Goal: Task Accomplishment & Management: Manage account settings

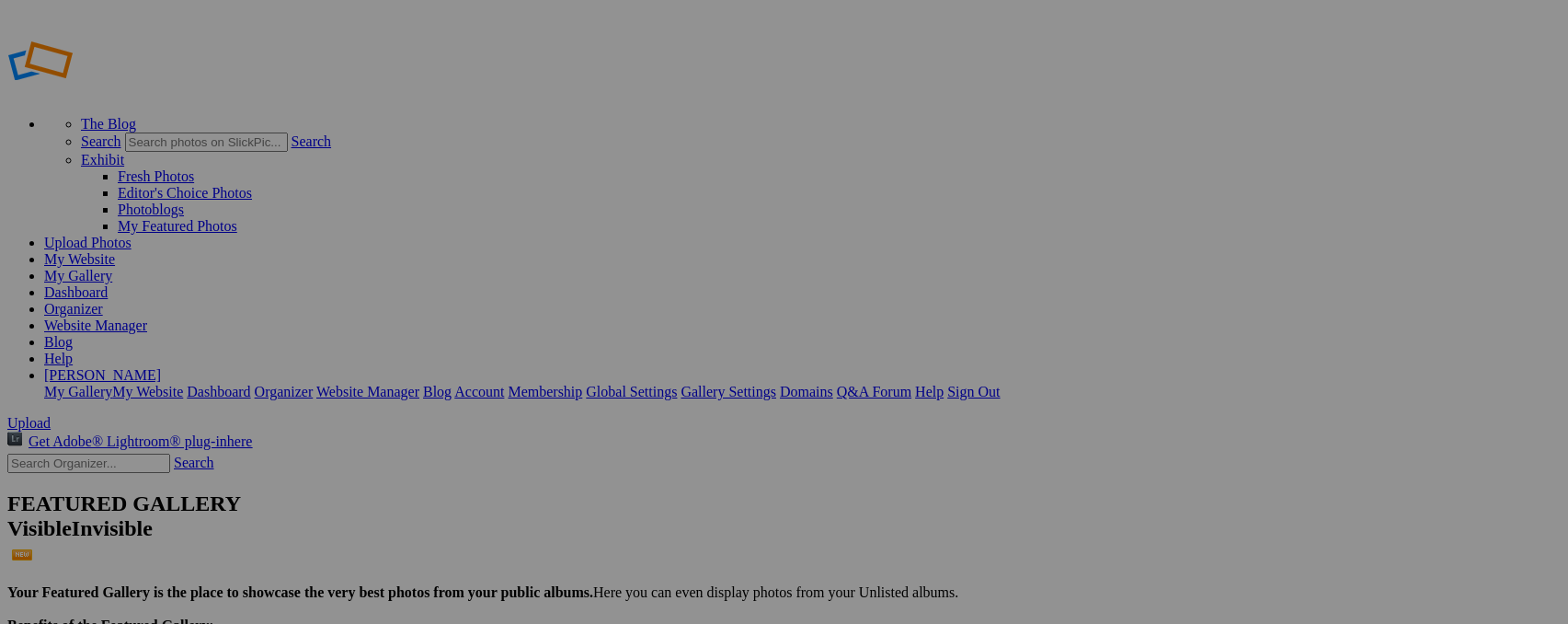
drag, startPoint x: 255, startPoint y: 305, endPoint x: 255, endPoint y: 346, distance: 41.0
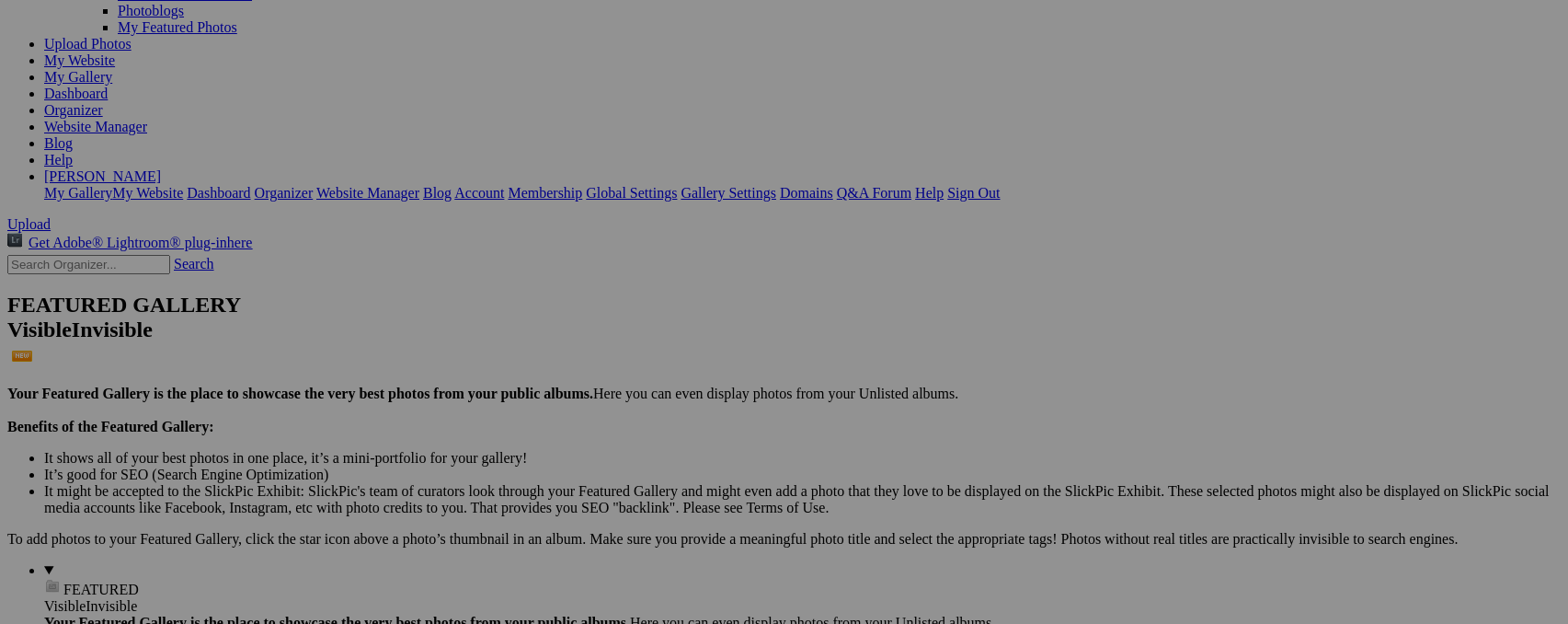
scroll to position [202, 0]
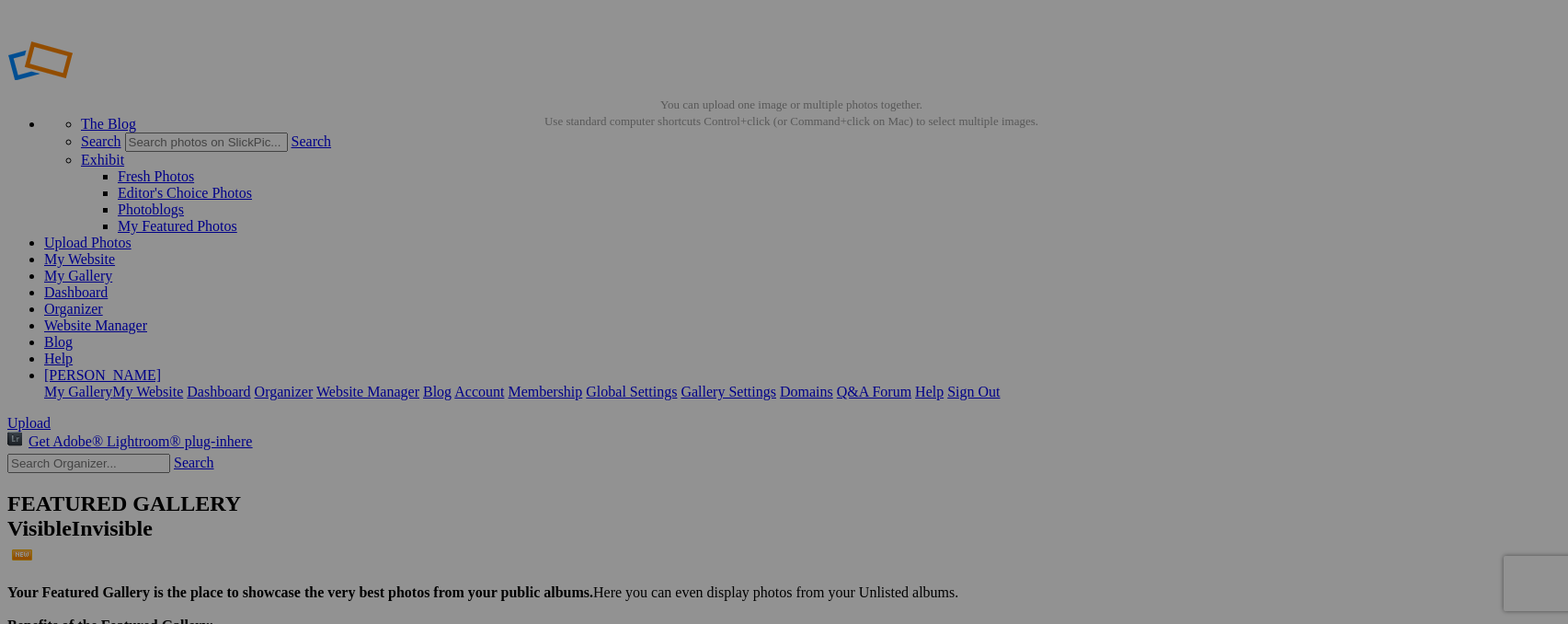
type input "Z"
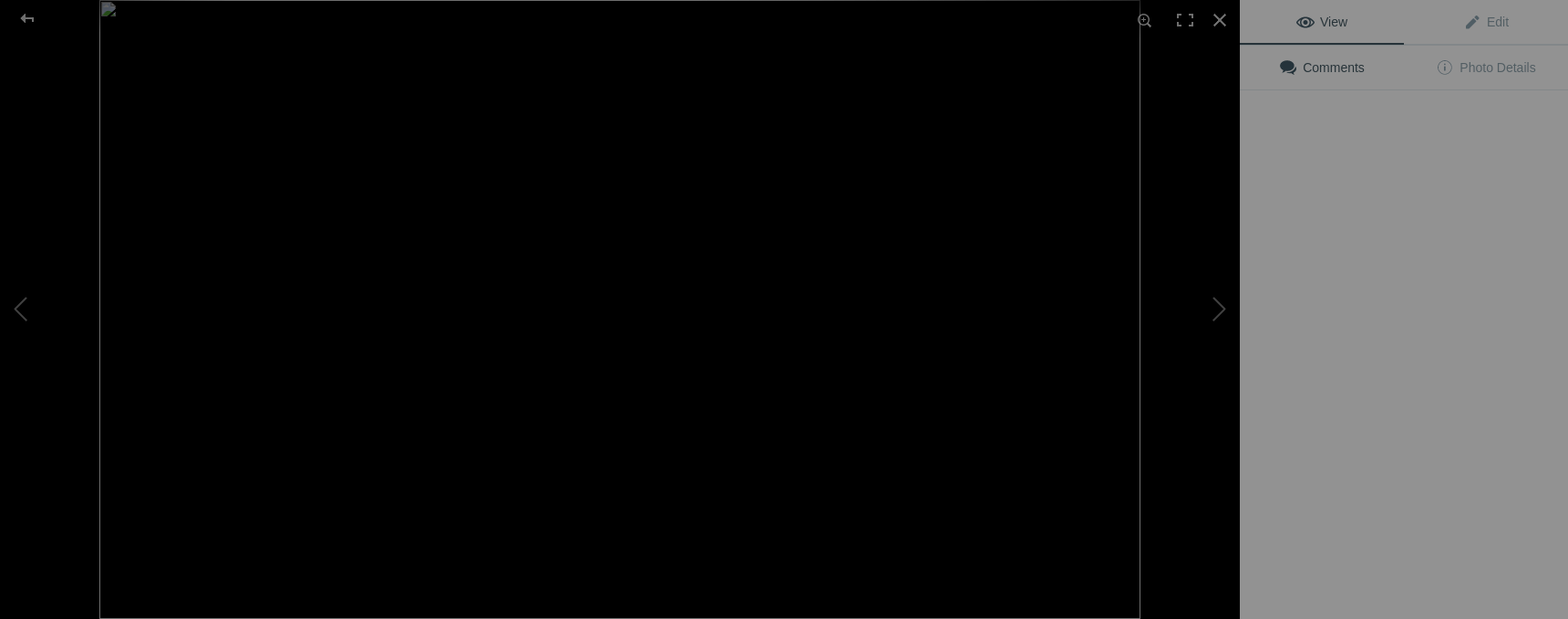
type input "Northern Pintails"
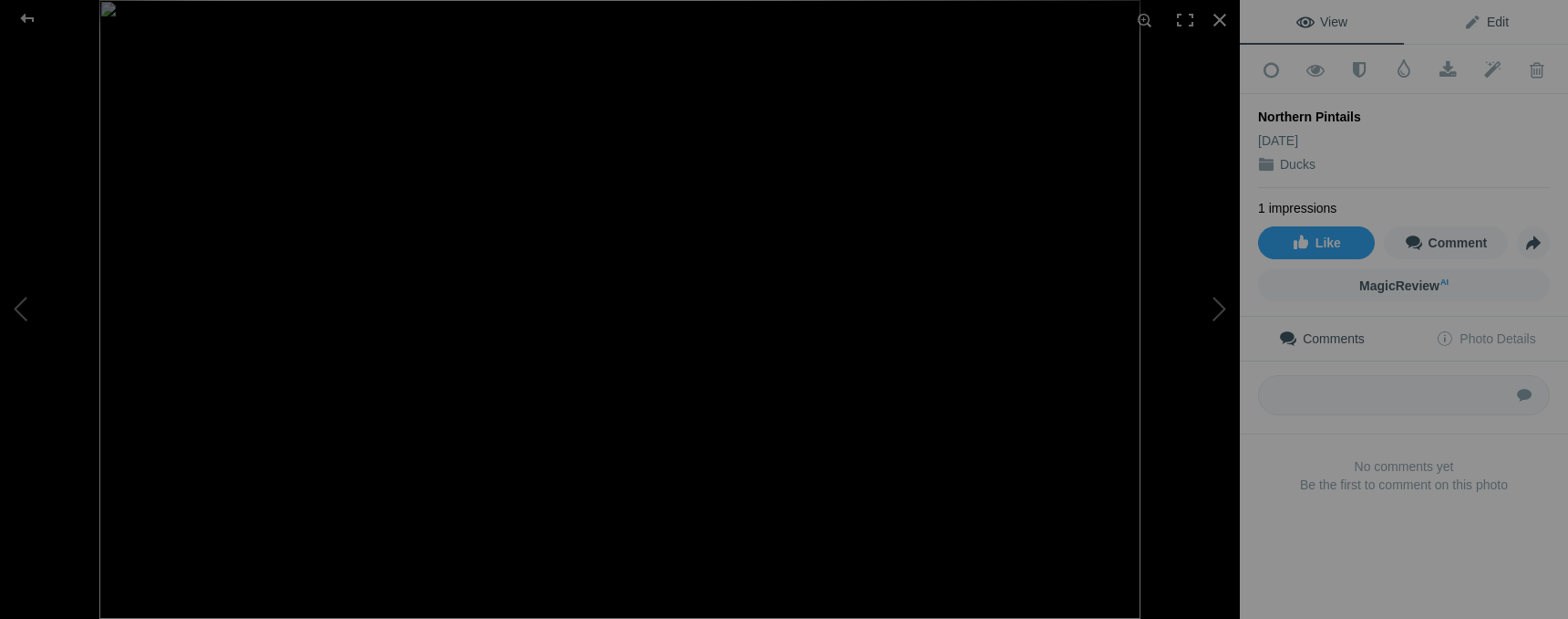
click at [1503, 21] on link "Edit" at bounding box center [1486, 22] width 164 height 44
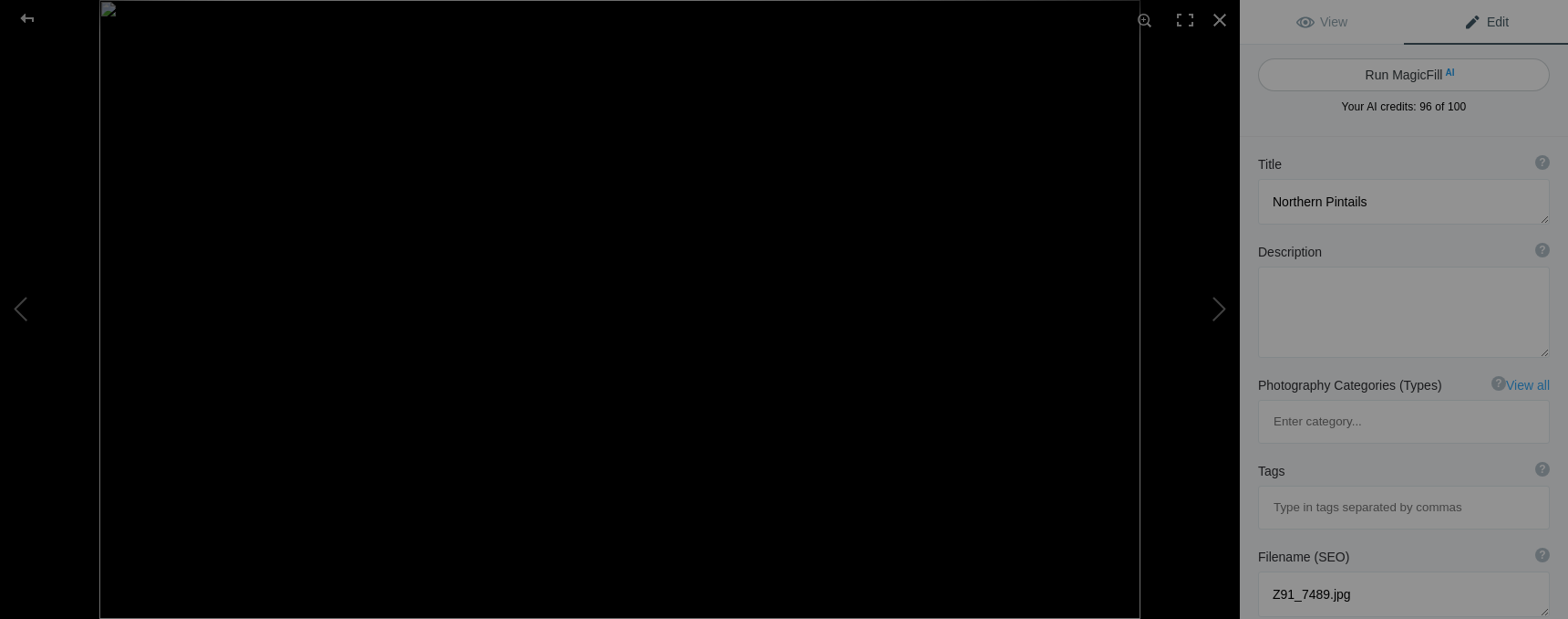
click at [1443, 83] on button "Run MagicFill AI" at bounding box center [1403, 74] width 291 height 33
type textarea "Northern Pintails Swimming Together in Tranquil Waters"
type textarea "This captivating image features a pair of Northern Pintails gracefully gliding …"
type textarea "northern-pintails-swimming.jpg"
type textarea "A [DEMOGRAPHIC_DATA] and [DEMOGRAPHIC_DATA] Northern Pintail swimming together …"
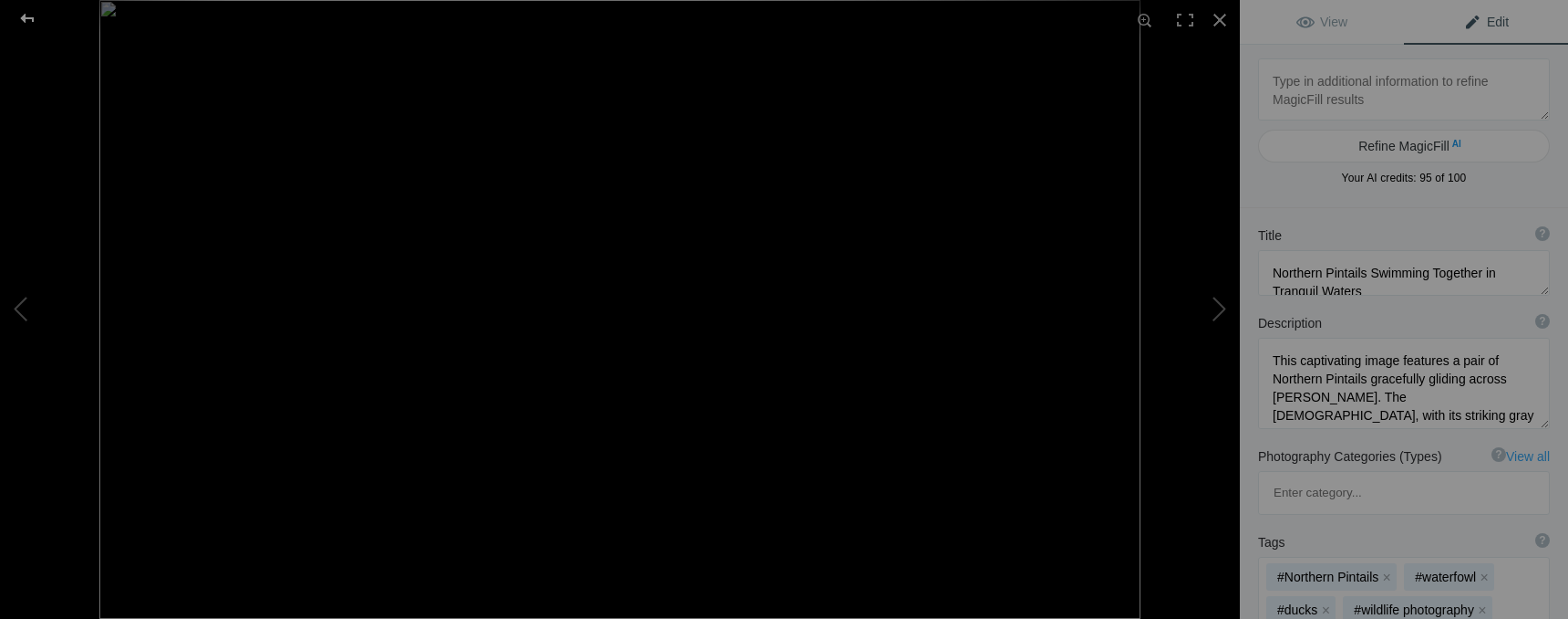
click at [23, 19] on div at bounding box center [27, 18] width 65 height 37
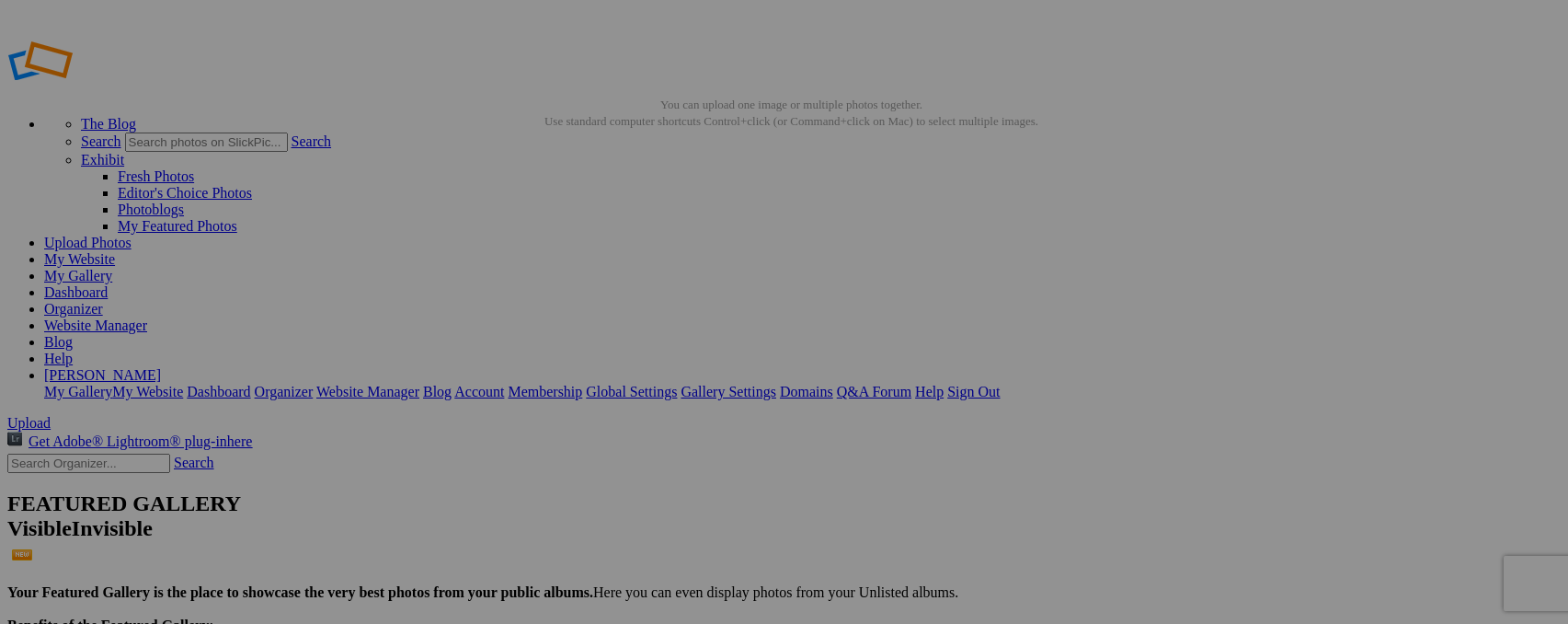
type input "Z"
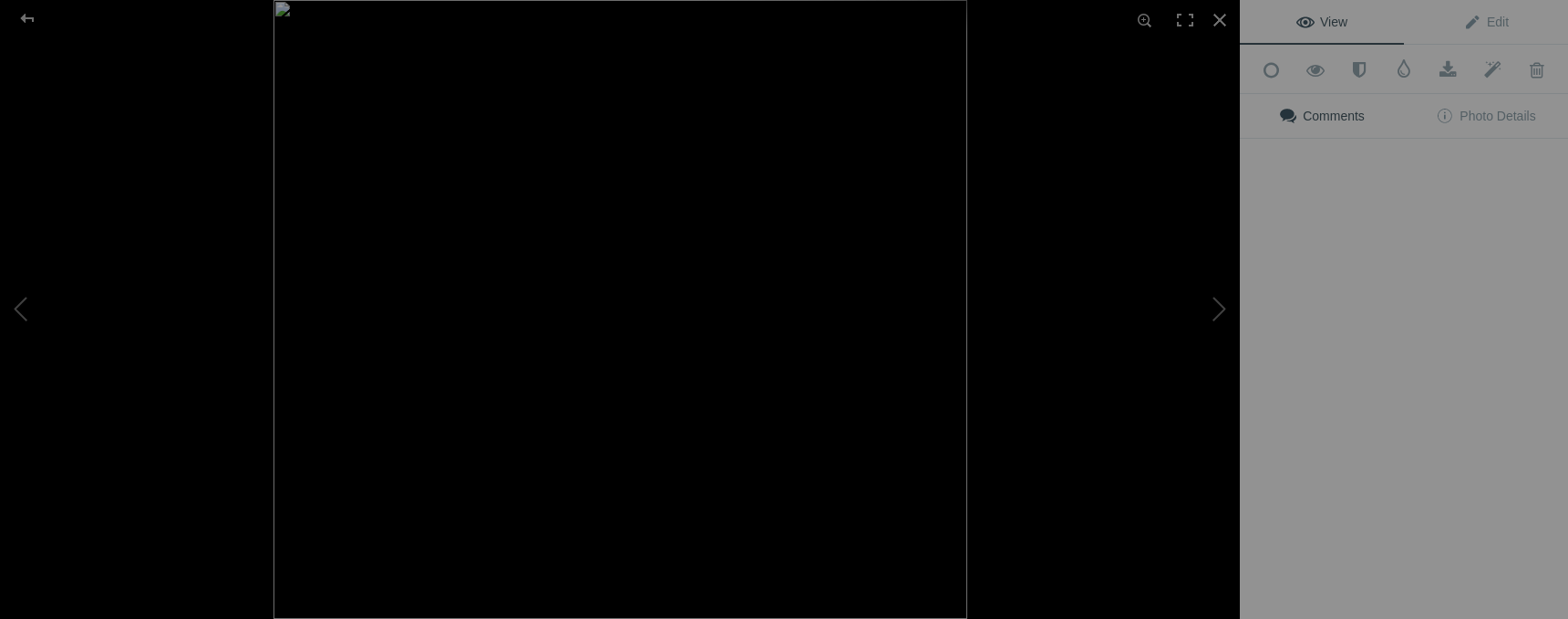
click at [664, 257] on img at bounding box center [620, 310] width 694 height 619
type input "Harlequin Duck"
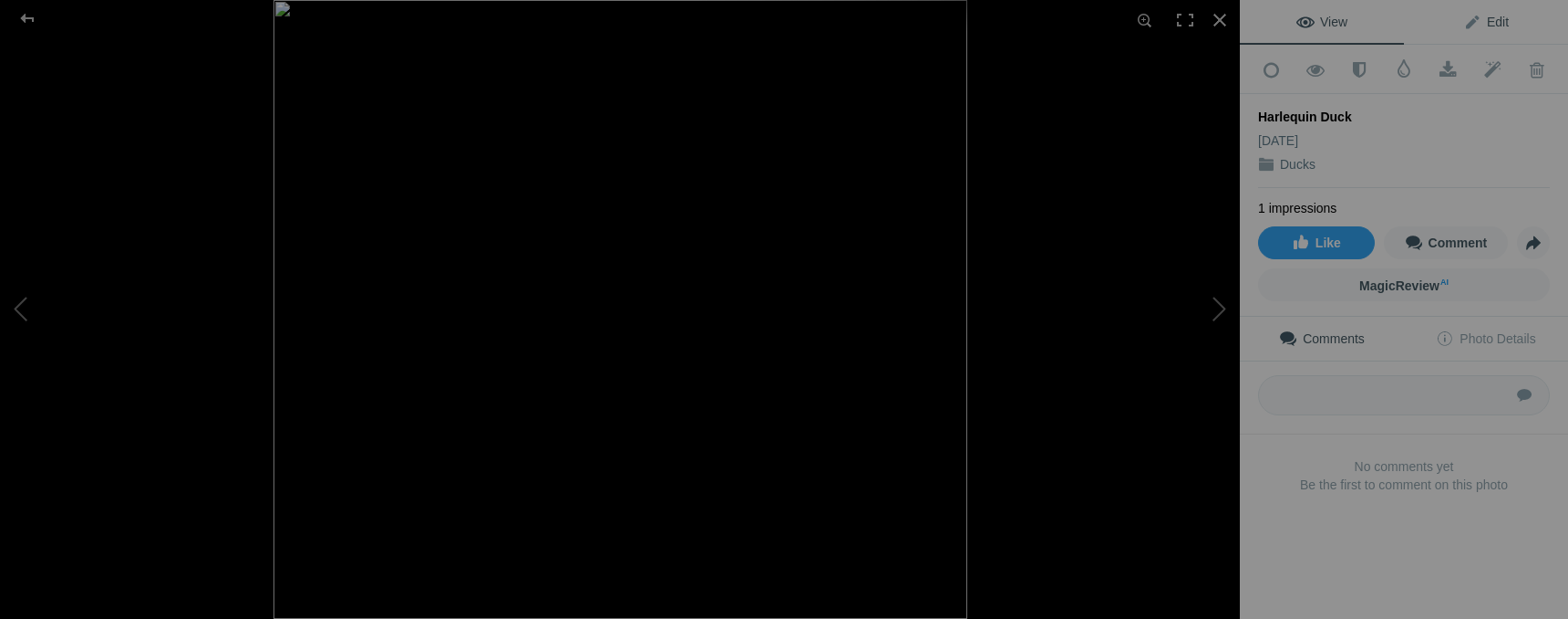
click at [1489, 23] on span "Edit" at bounding box center [1486, 22] width 45 height 15
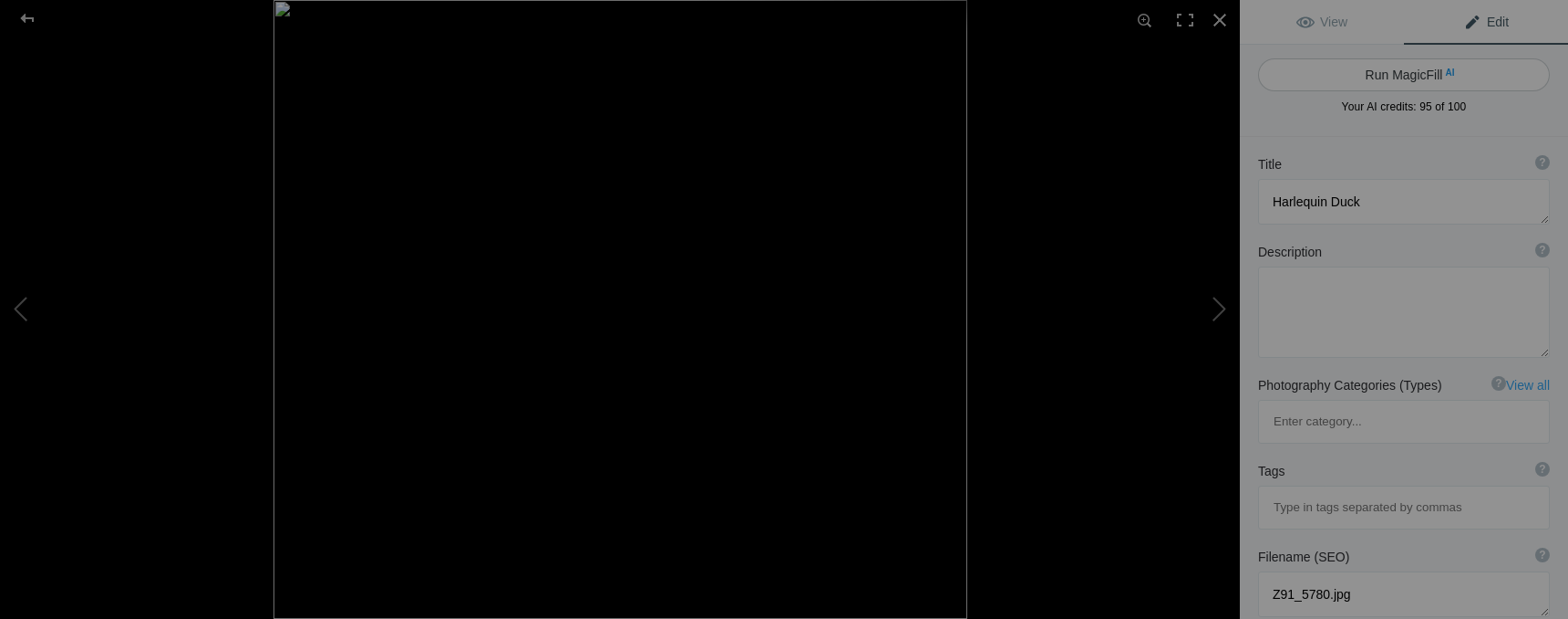
click at [1458, 75] on button "Run MagicFill AI" at bounding box center [1403, 74] width 291 height 33
type textarea "Stunning Harlequin Duck Swimming in Ocean Waves"
type textarea "Witness the beauty of the Harlequin Duck as it gracefully swims through the oce…"
type textarea "harlequin-duck-swimming.jpg"
type textarea "Harlequin Duck swimming in ocean waves, showcasing its vibrant plumage and uniq…"
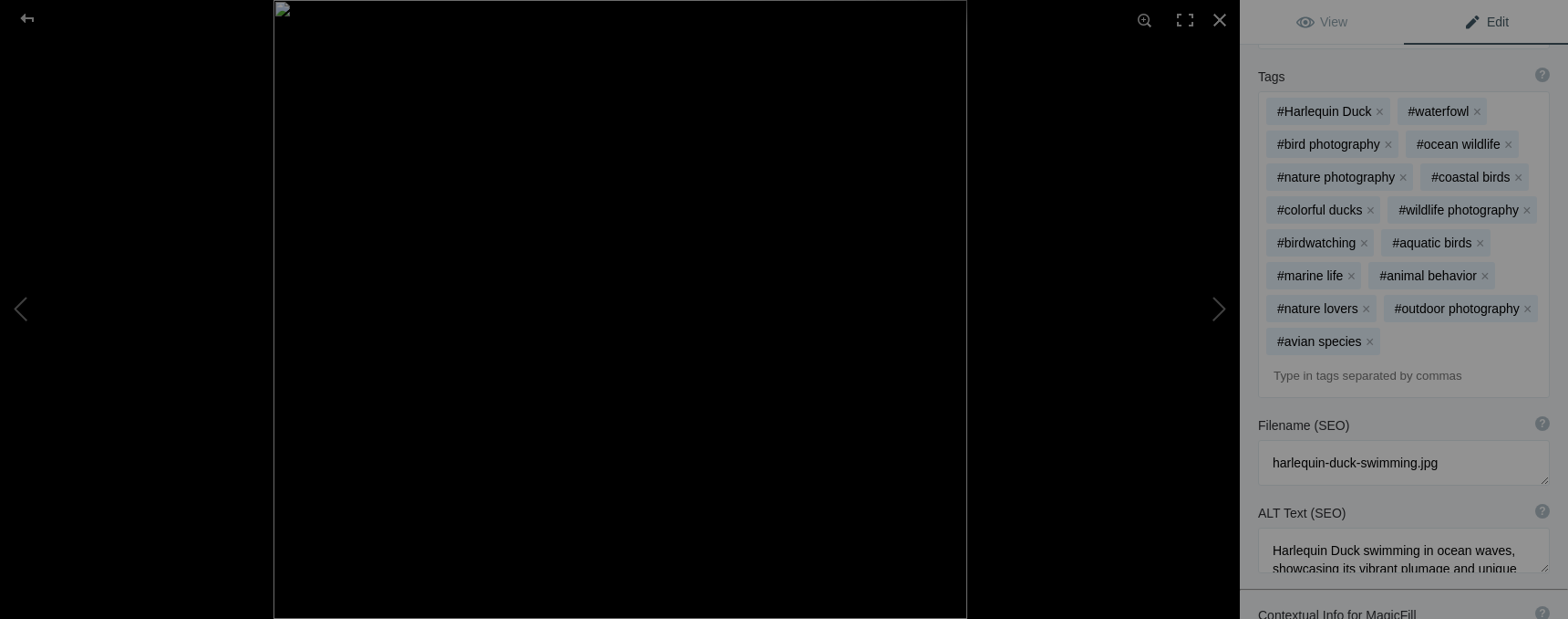
scroll to position [525, 0]
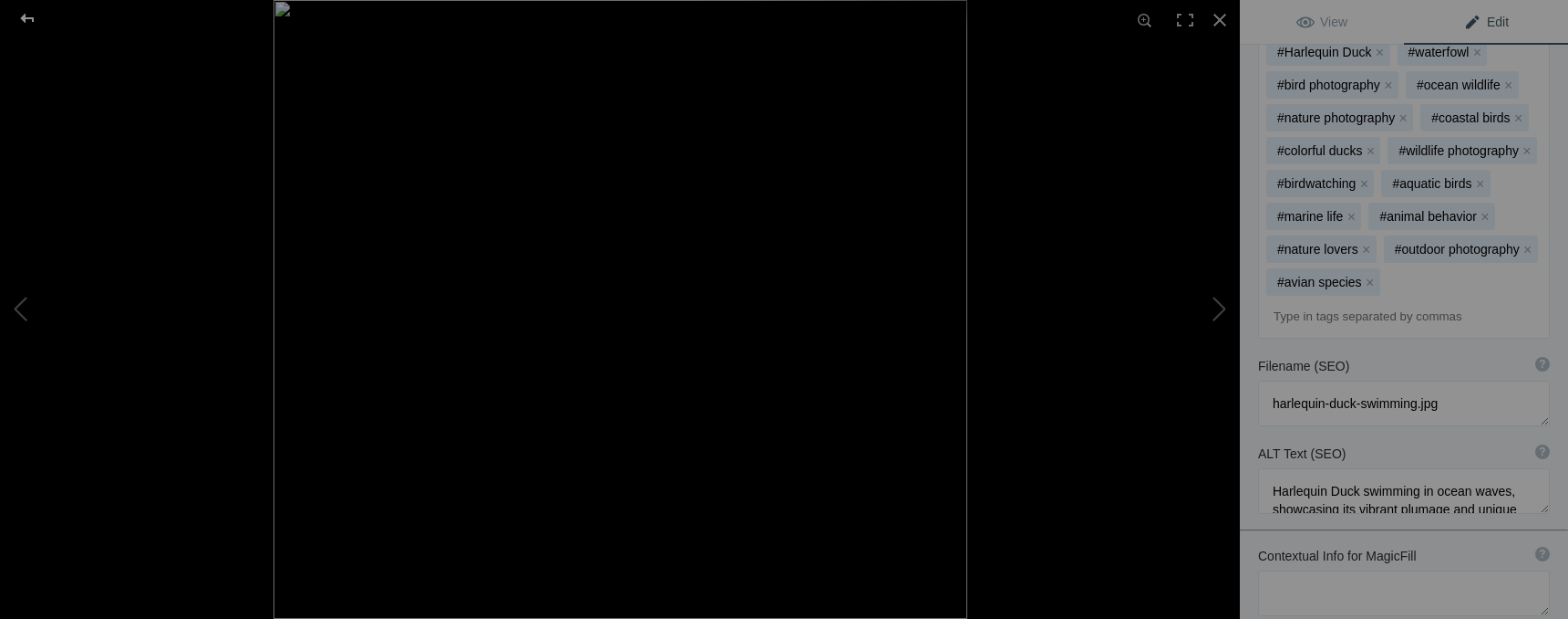
click at [32, 17] on div at bounding box center [27, 18] width 65 height 37
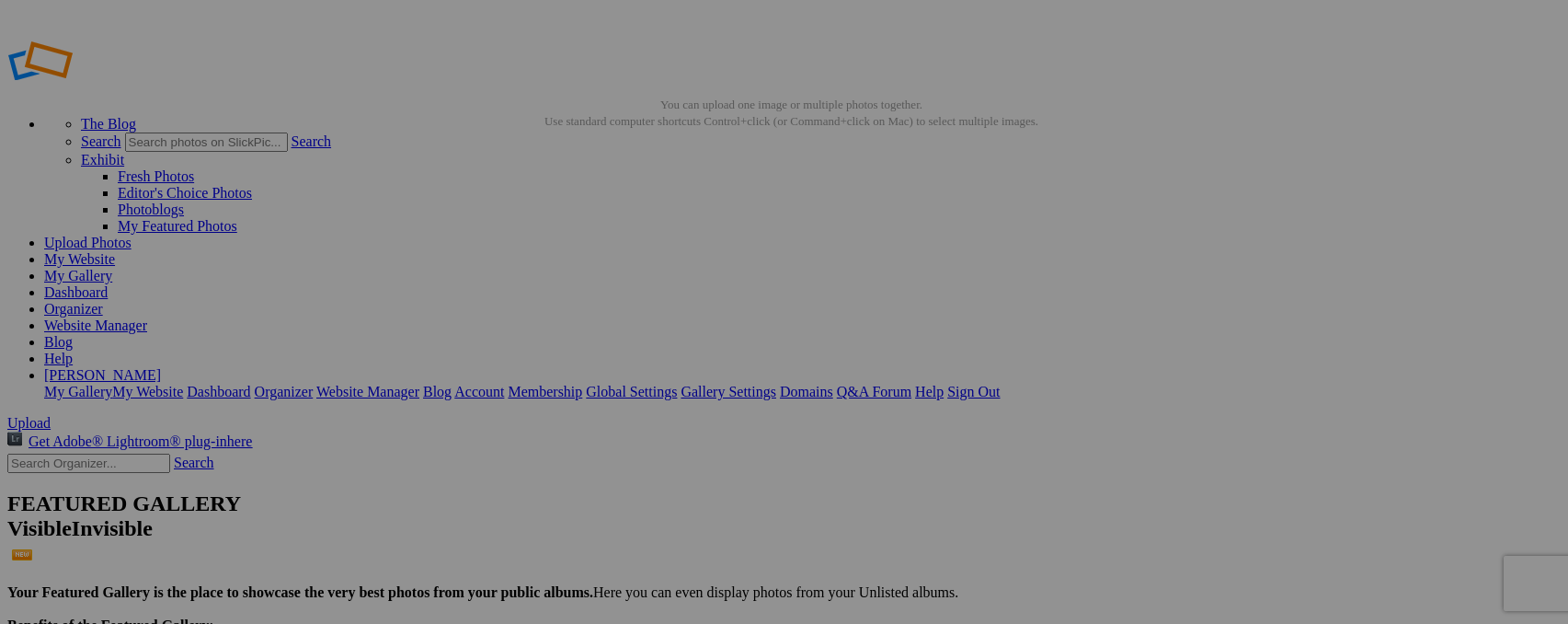
type input "Z"
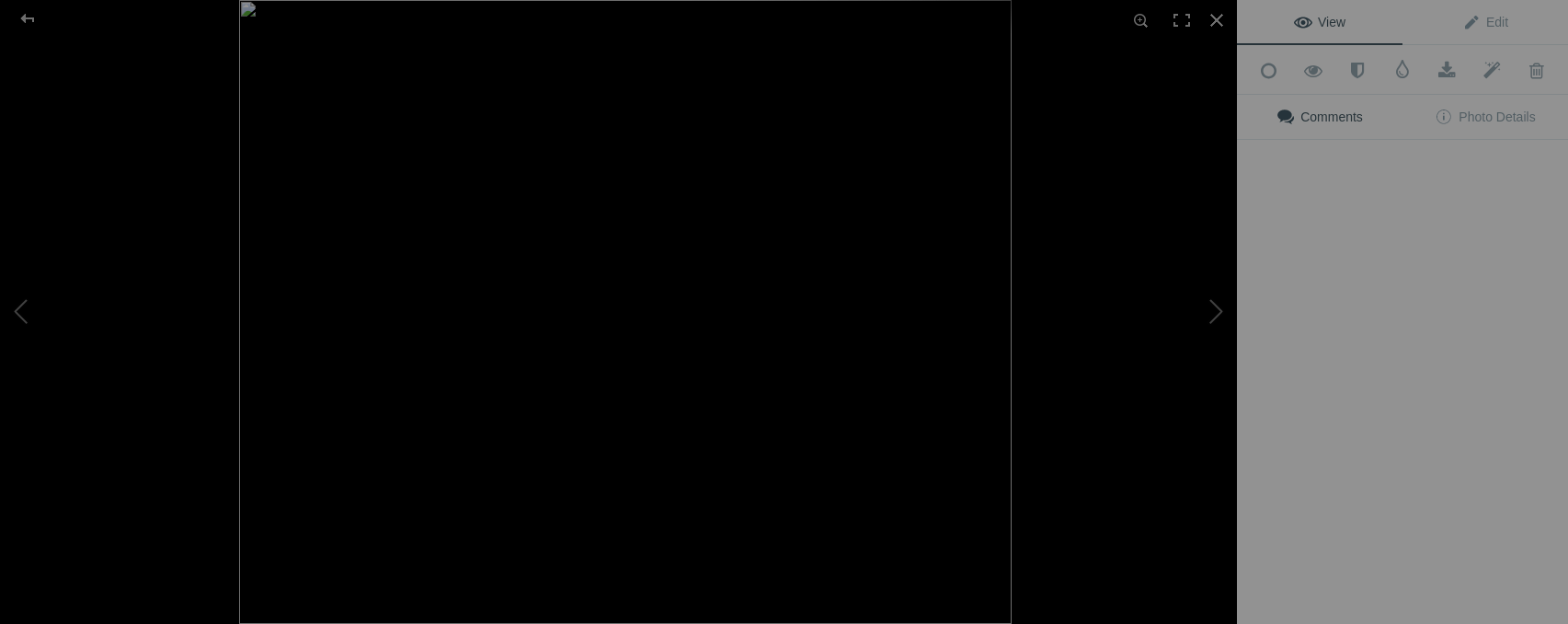
scroll to position [0, 0]
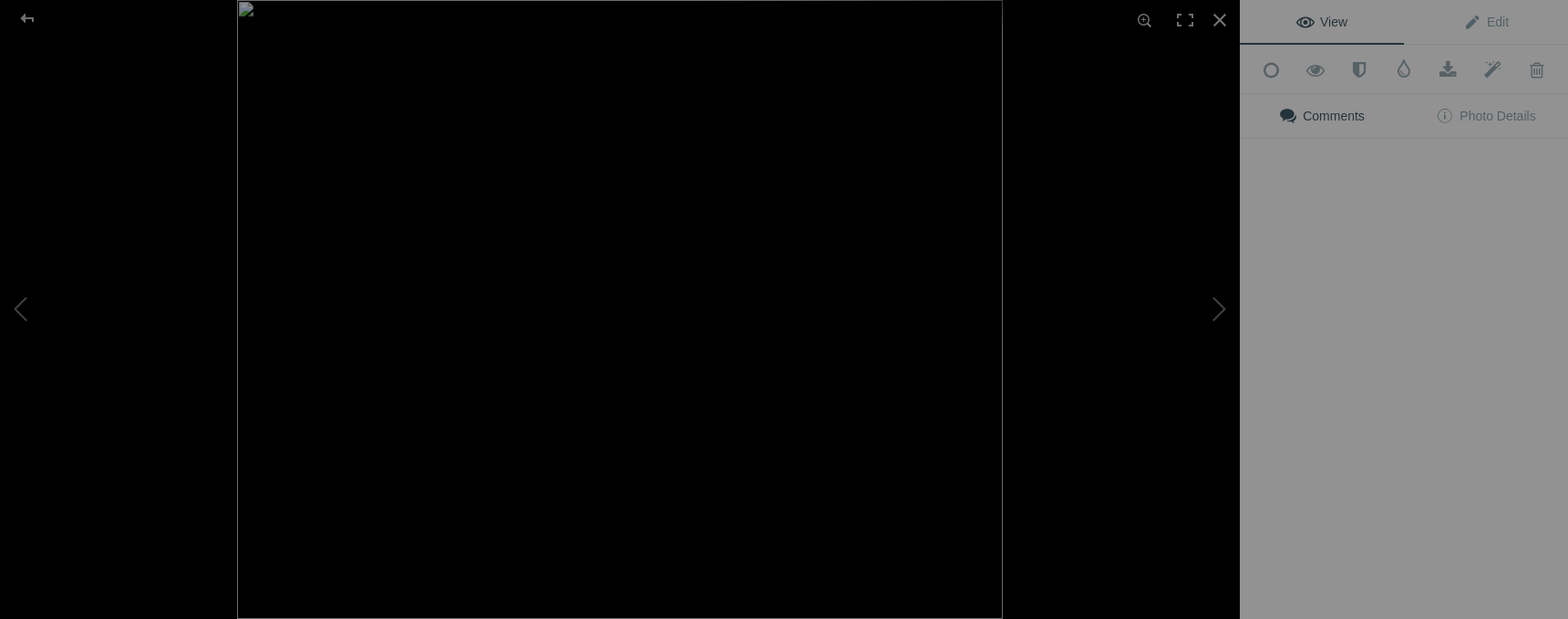
type input "Harlequin Duck"
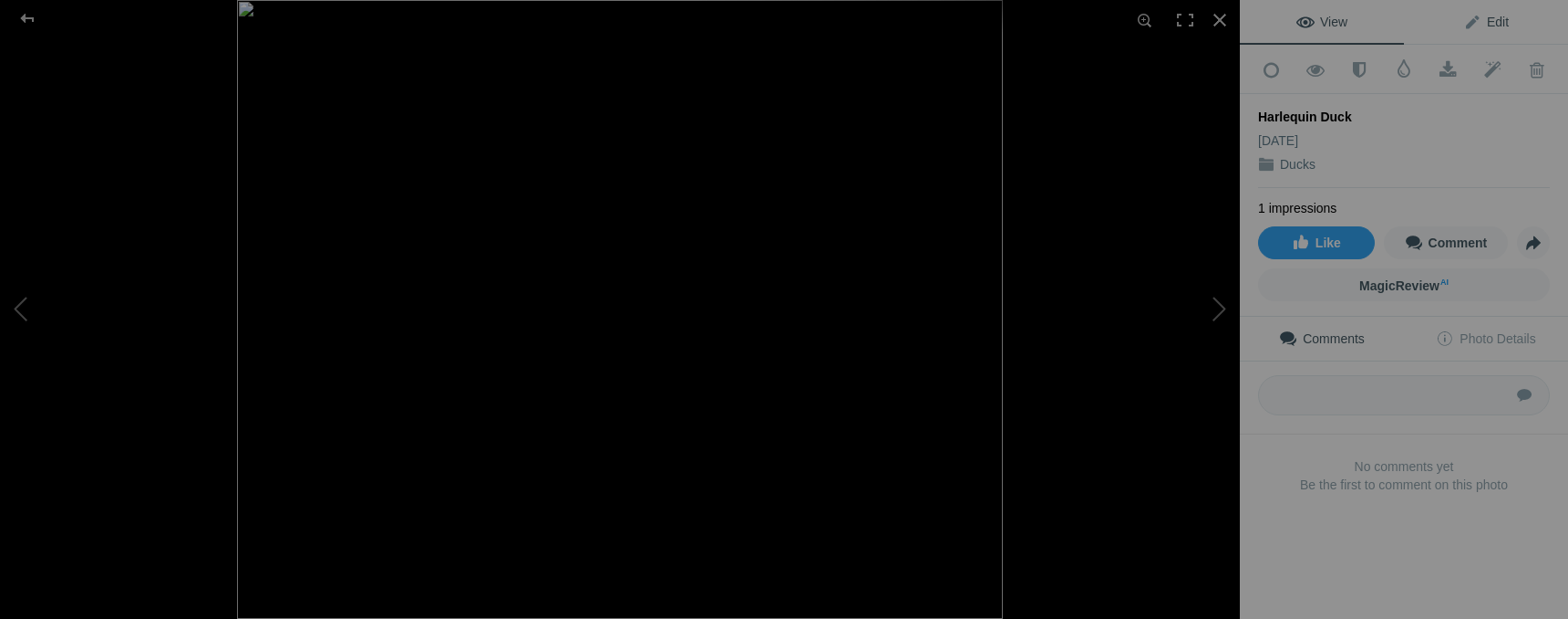
click at [1487, 18] on span "Edit" at bounding box center [1486, 22] width 45 height 15
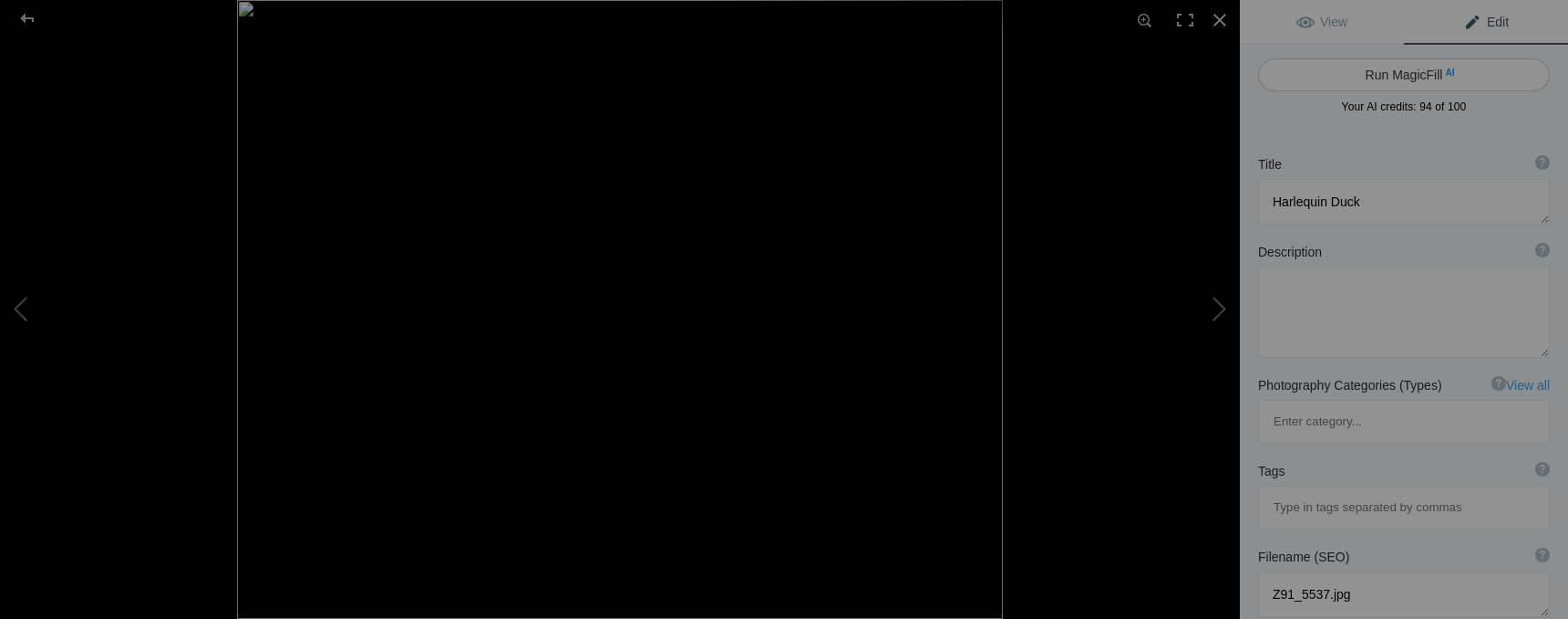
click at [1399, 75] on button "Run MagicFill AI" at bounding box center [1403, 74] width 291 height 33
type textarea "Stunning Harlequin Duck Swimming in Tranquil Waters"
type textarea "This captivating image features a Harlequin Duck gracefully gliding across [PER…"
type textarea "harlequin-duck-swimming.jpg"
type textarea "A [DEMOGRAPHIC_DATA] Harlequin Duck swimming in calm waters, showcasing its vib…"
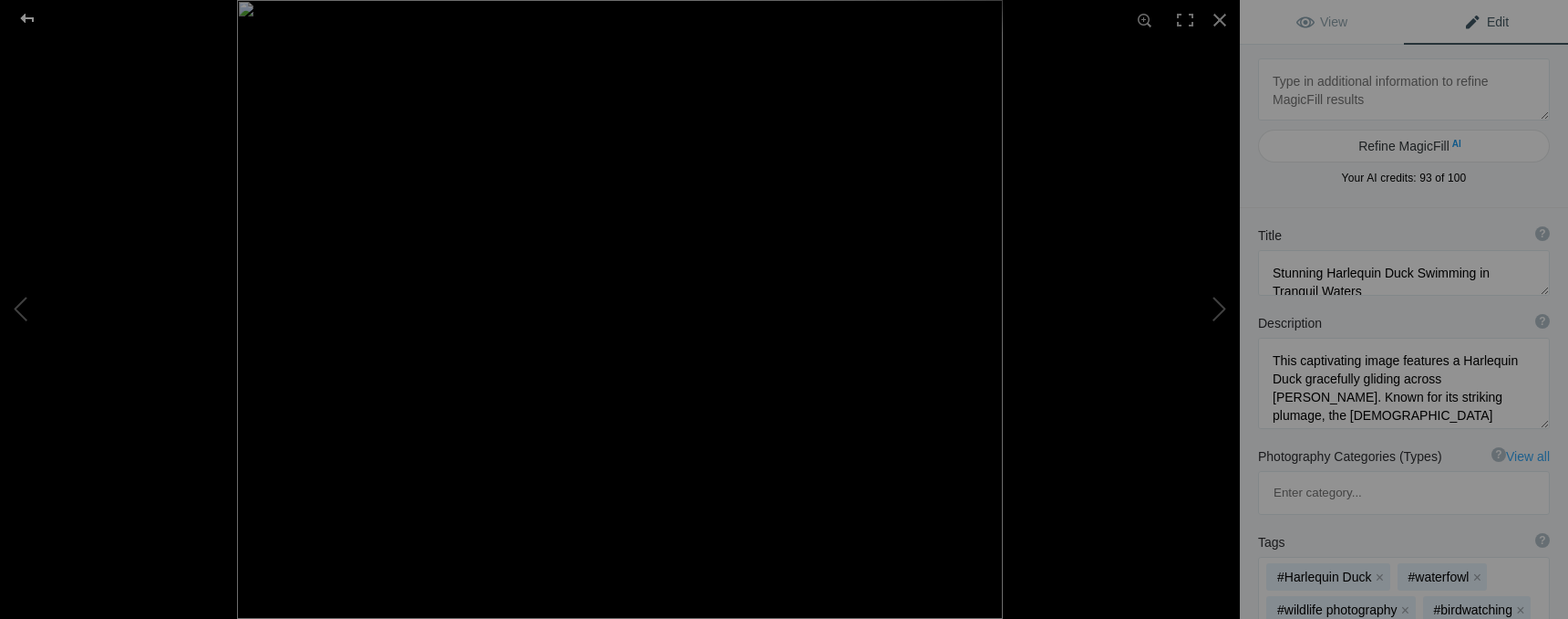
click at [38, 19] on div at bounding box center [27, 18] width 65 height 37
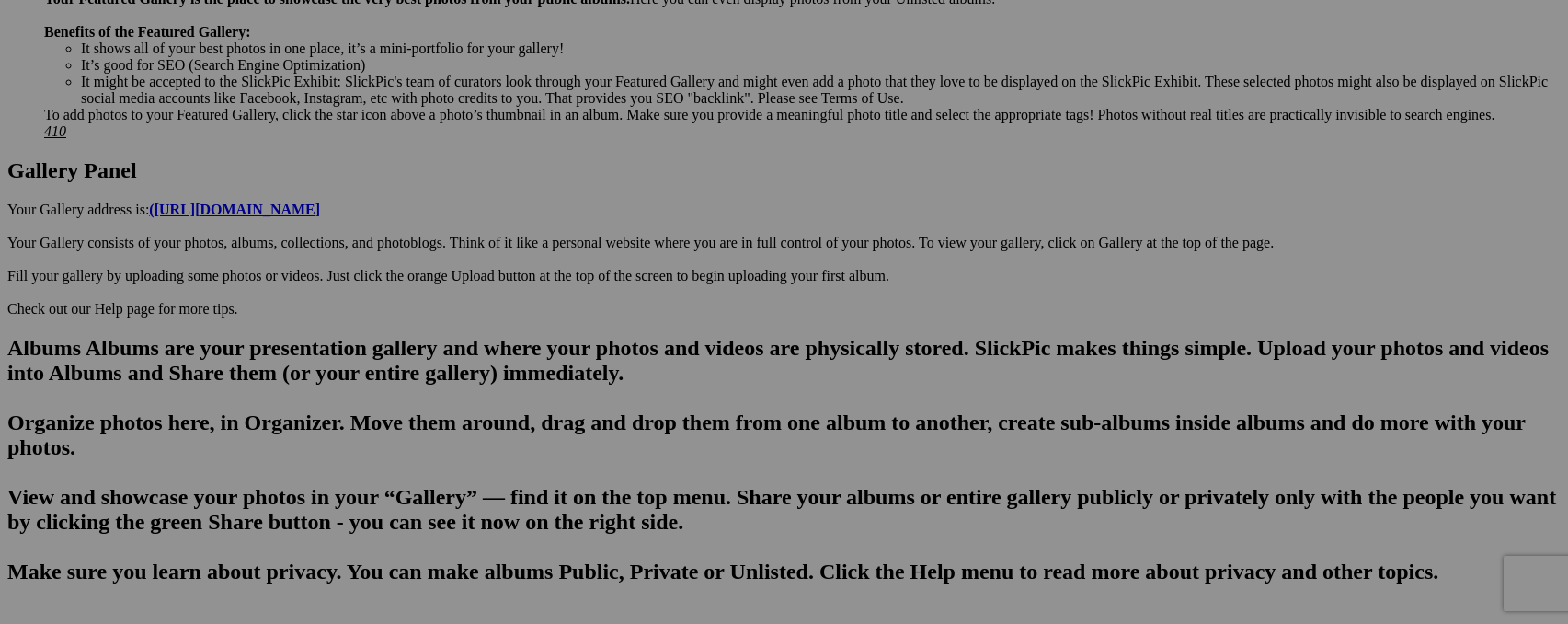
scroll to position [824, 0]
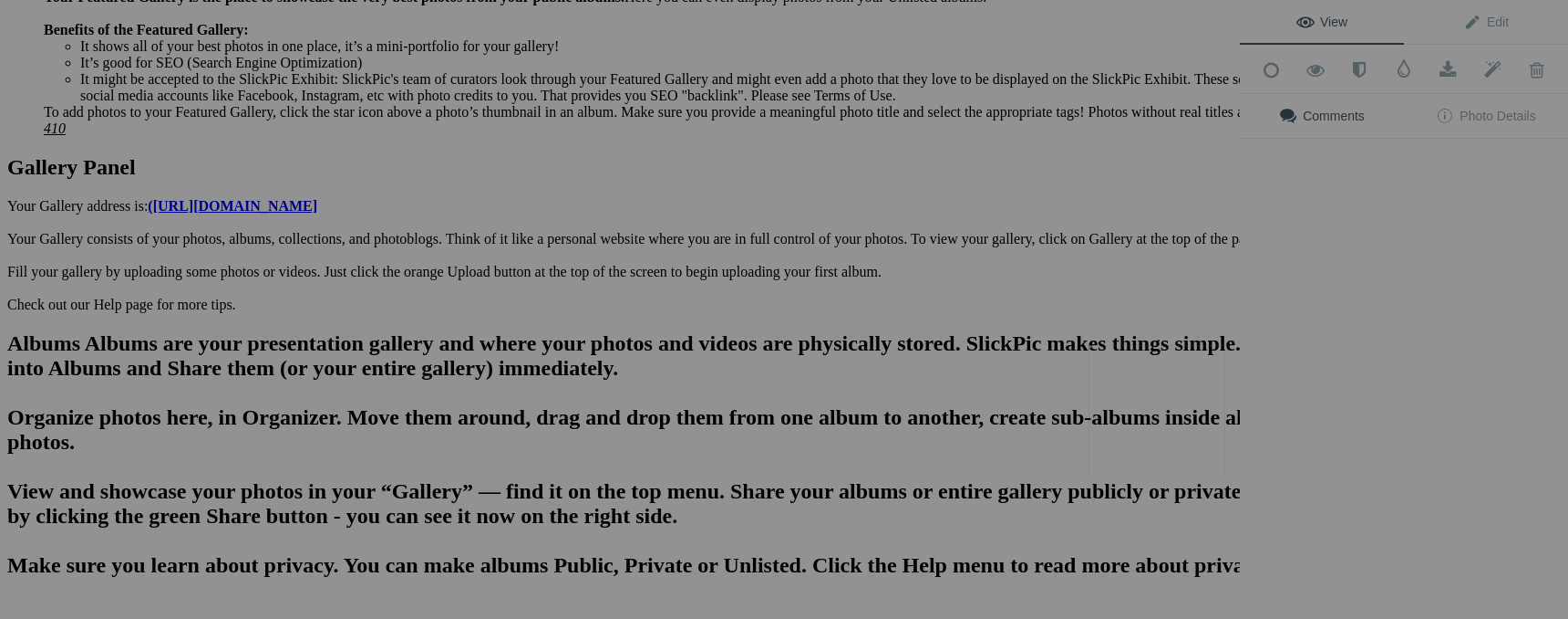
click at [1155, 396] on button at bounding box center [1172, 309] width 136 height 222
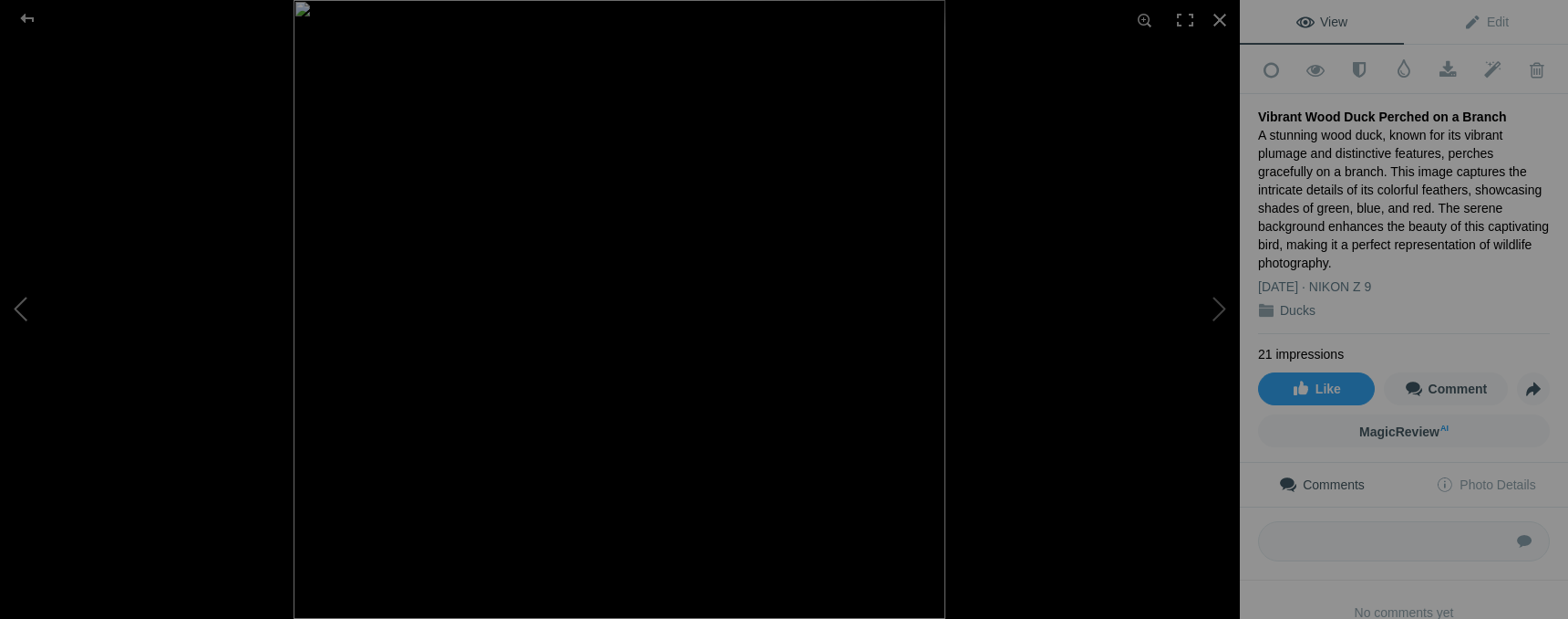
click at [31, 305] on button at bounding box center [68, 309] width 136 height 222
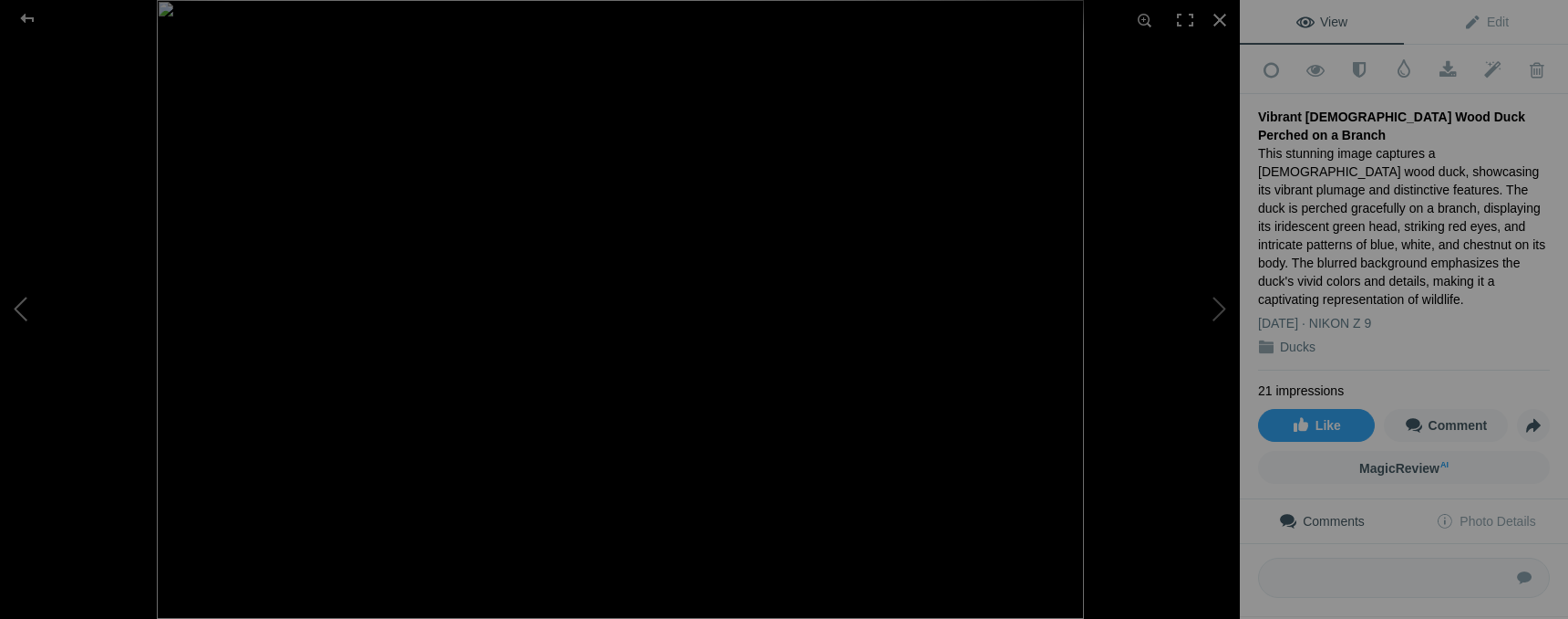
click at [31, 306] on button at bounding box center [68, 309] width 136 height 222
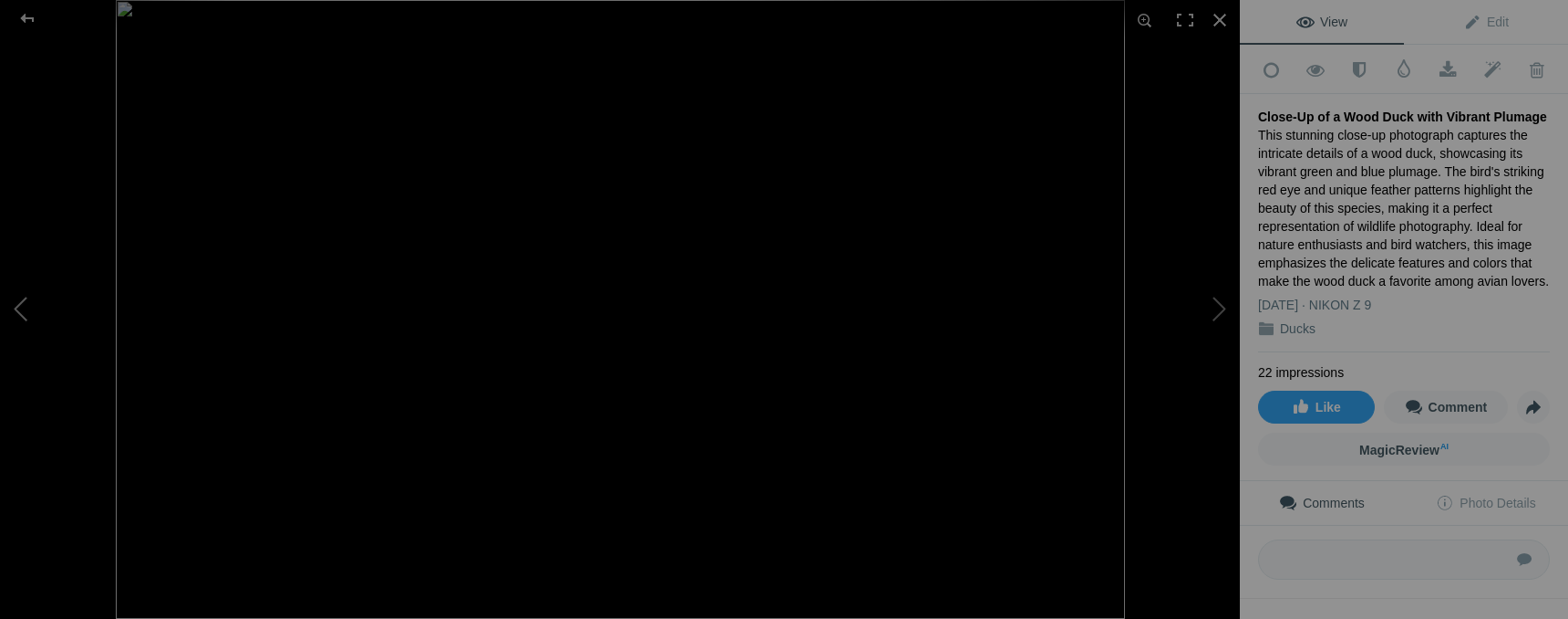
click at [29, 307] on button at bounding box center [68, 309] width 136 height 222
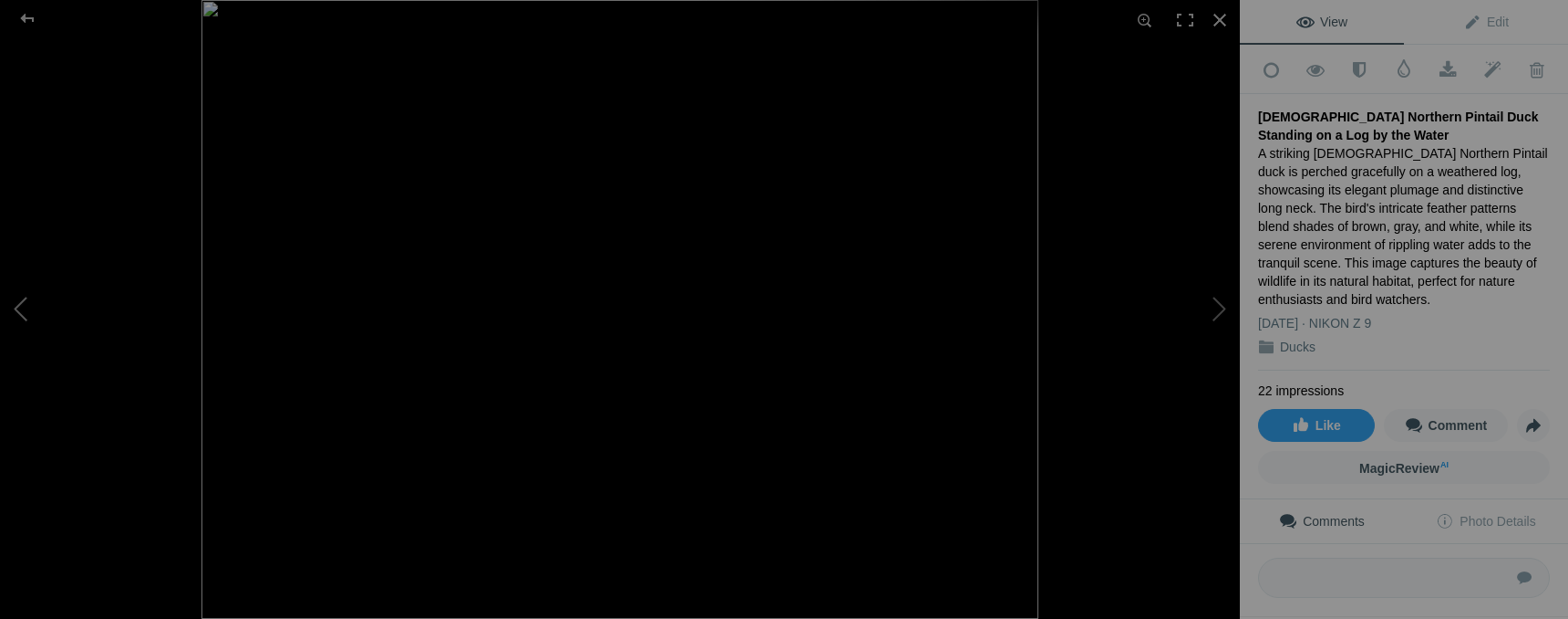
click at [29, 307] on button at bounding box center [68, 309] width 136 height 222
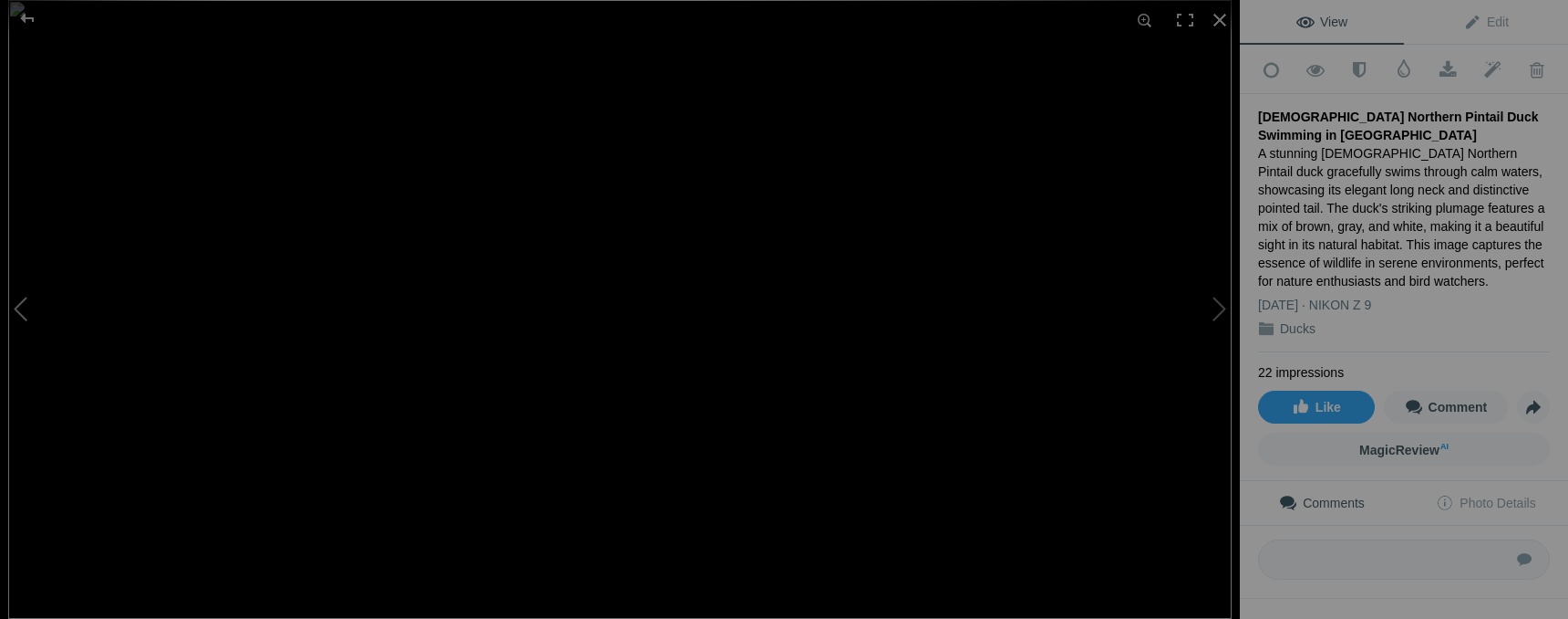
click at [26, 307] on button at bounding box center [68, 309] width 136 height 222
click at [11, 313] on button at bounding box center [68, 309] width 136 height 222
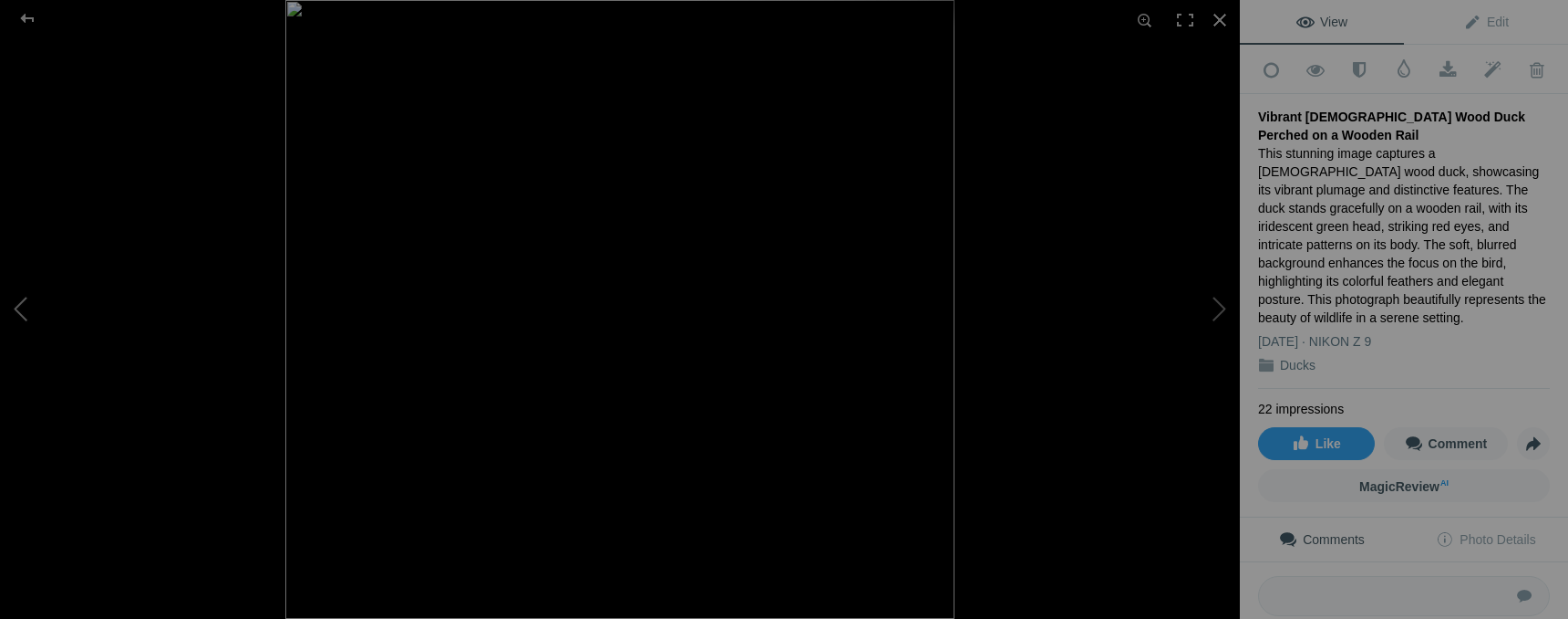
click at [11, 313] on button at bounding box center [68, 309] width 136 height 222
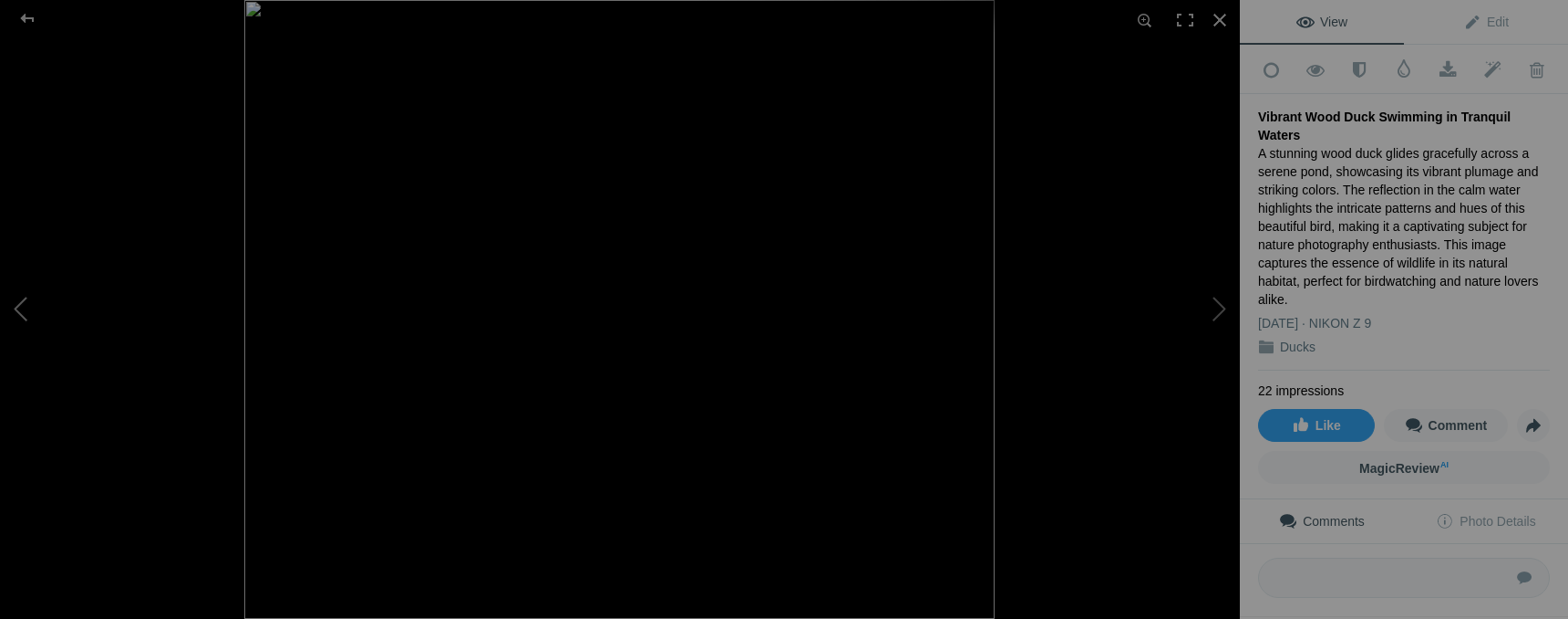
click at [11, 313] on button at bounding box center [68, 309] width 136 height 222
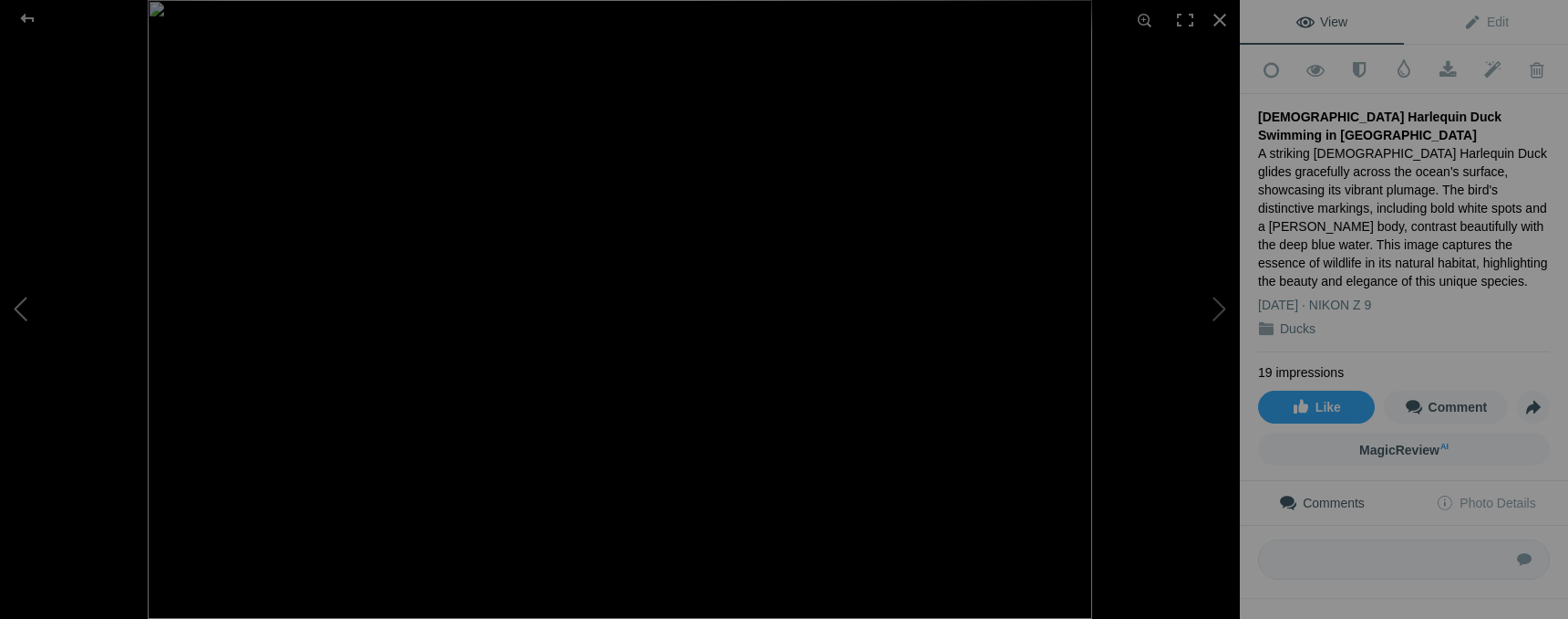
click at [11, 313] on button at bounding box center [68, 309] width 136 height 222
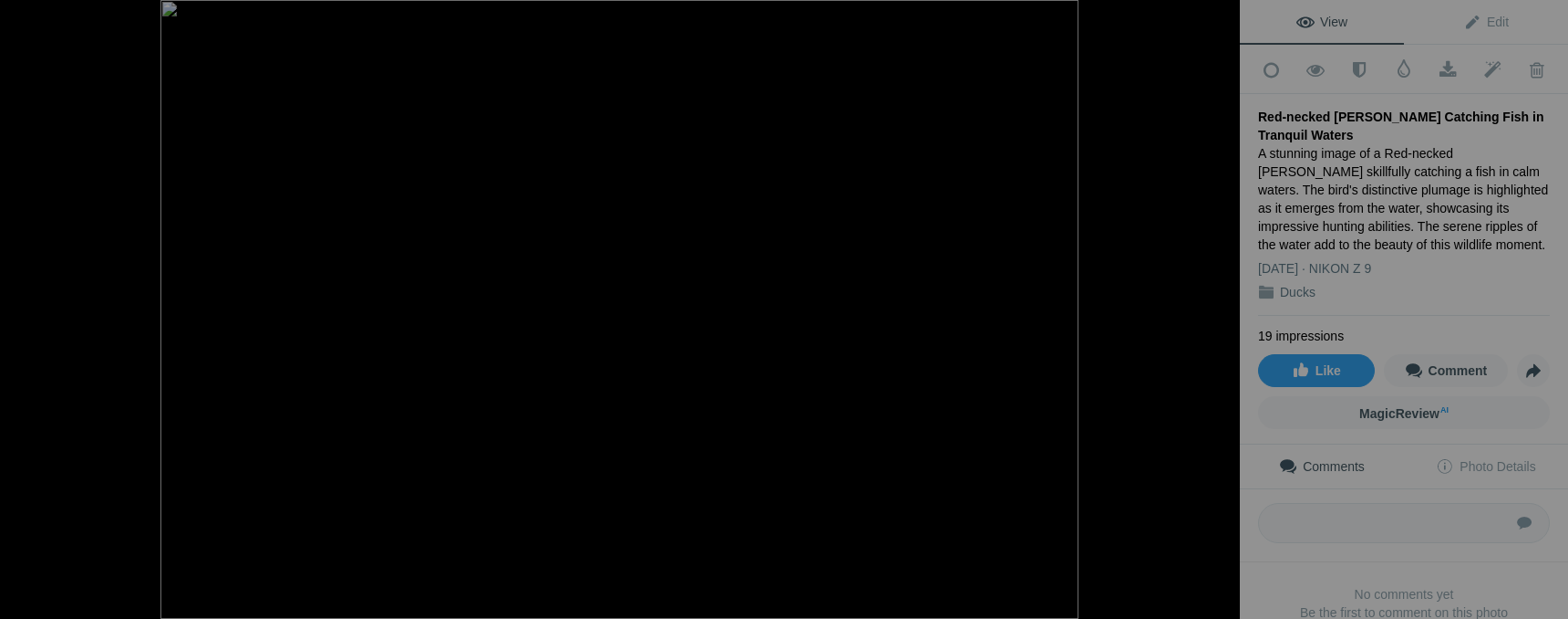
click at [11, 313] on button at bounding box center [68, 309] width 136 height 222
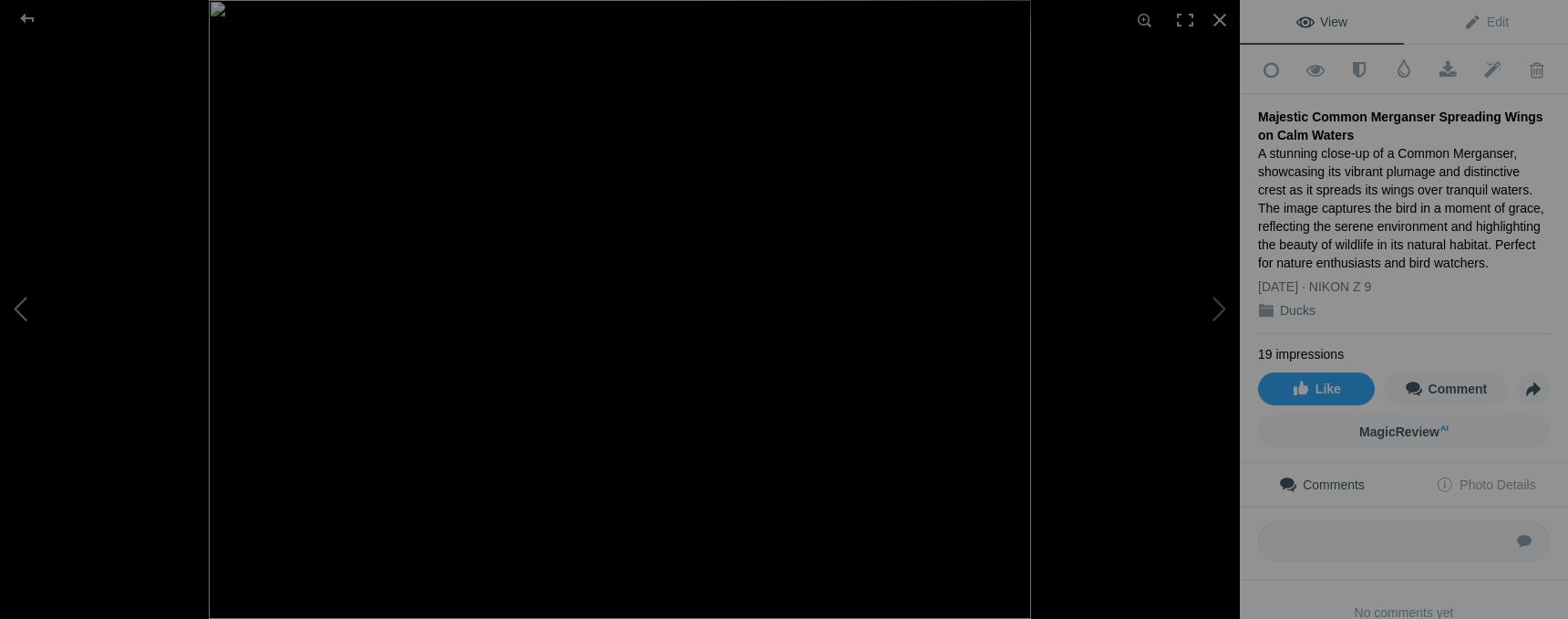
click at [11, 313] on button at bounding box center [68, 309] width 136 height 222
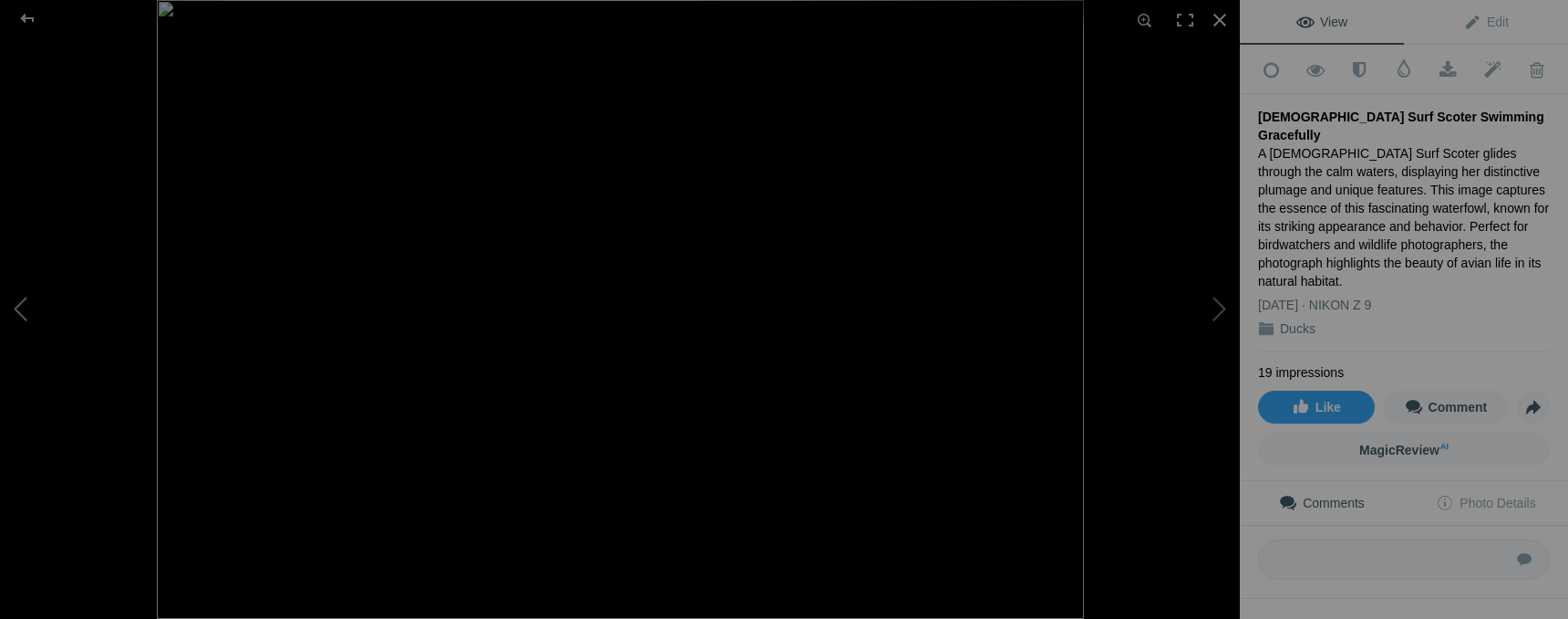
click at [11, 313] on button at bounding box center [68, 309] width 136 height 222
click at [11, 315] on button at bounding box center [68, 309] width 136 height 222
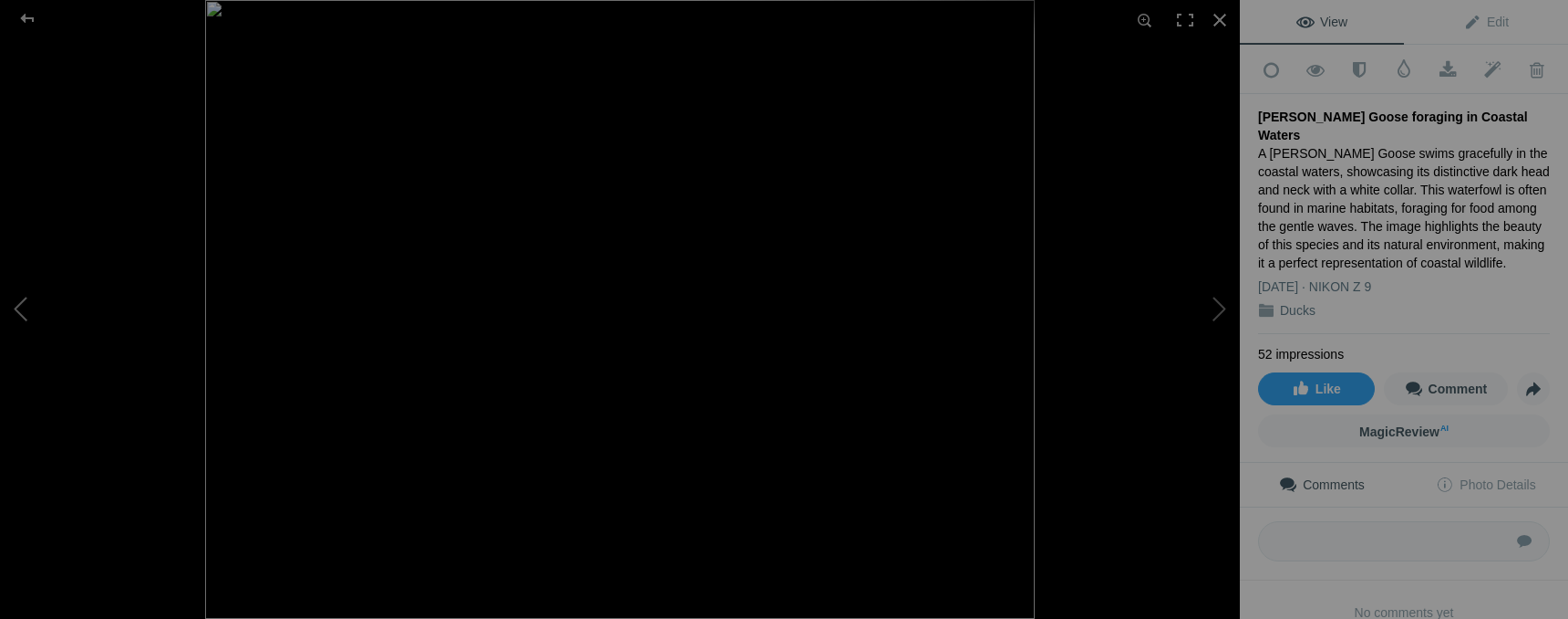
click at [11, 315] on button at bounding box center [68, 309] width 136 height 222
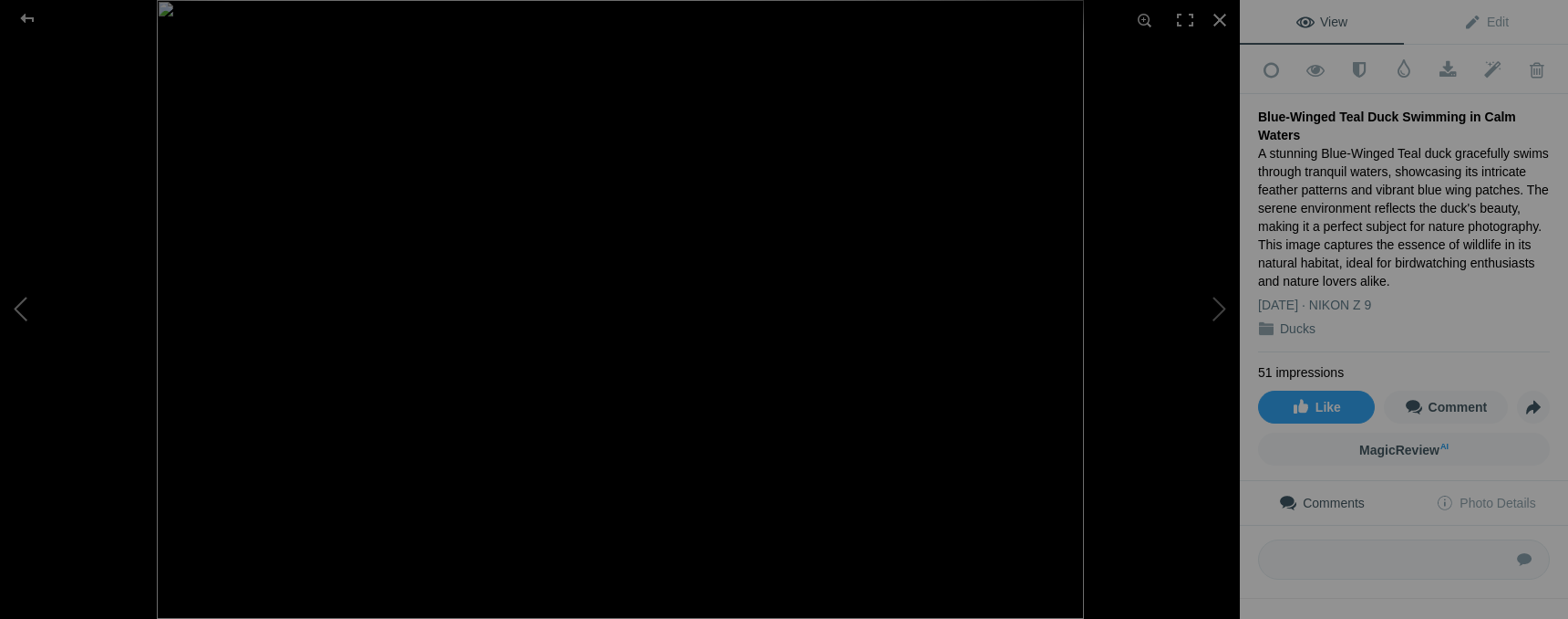
click at [11, 315] on button at bounding box center [68, 309] width 136 height 222
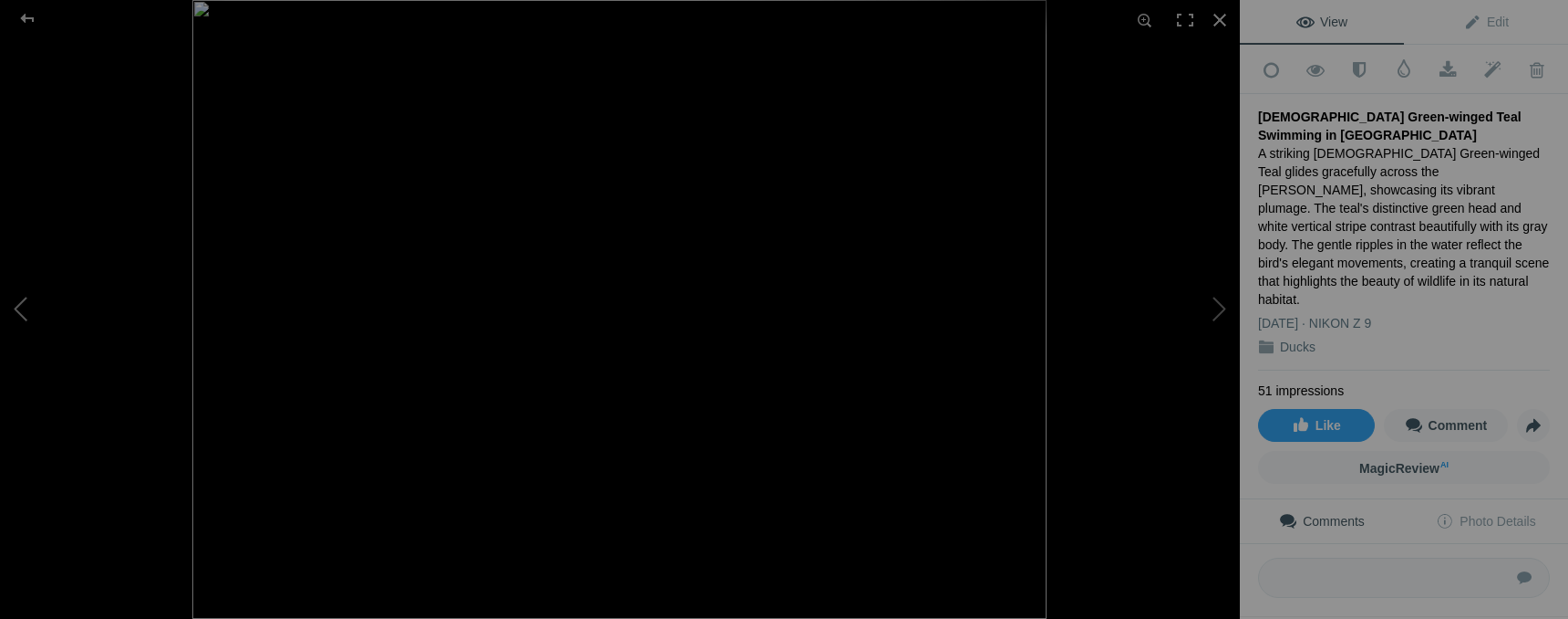
click at [11, 315] on button at bounding box center [68, 309] width 136 height 222
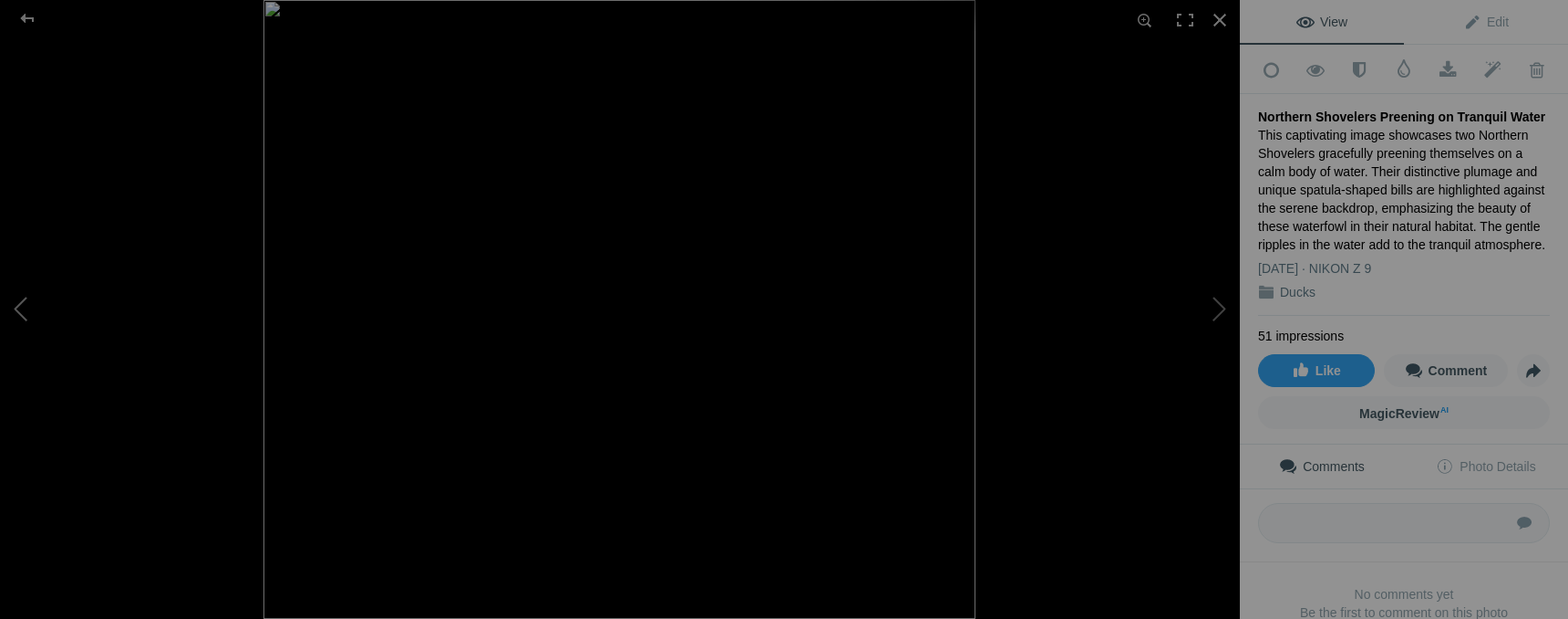
click at [11, 315] on button at bounding box center [68, 309] width 136 height 222
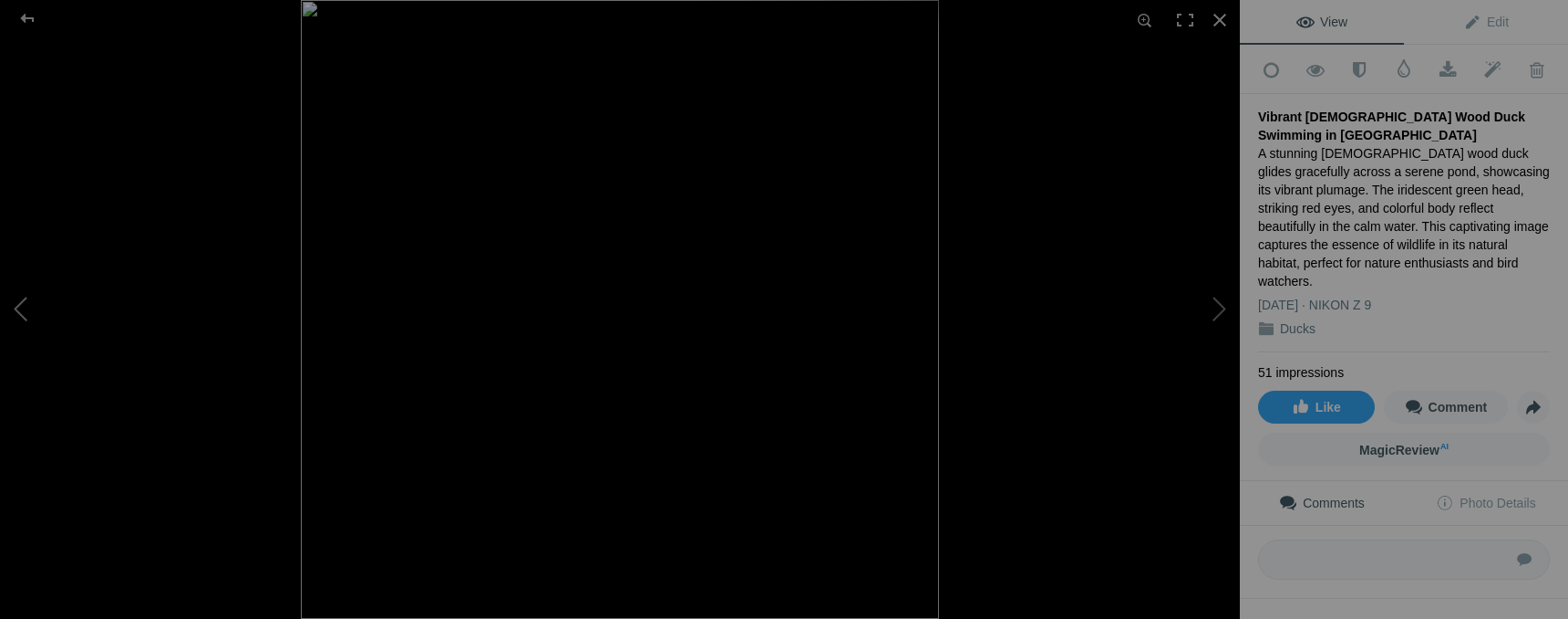
click at [11, 315] on button at bounding box center [68, 309] width 136 height 222
click at [11, 314] on button at bounding box center [68, 309] width 136 height 222
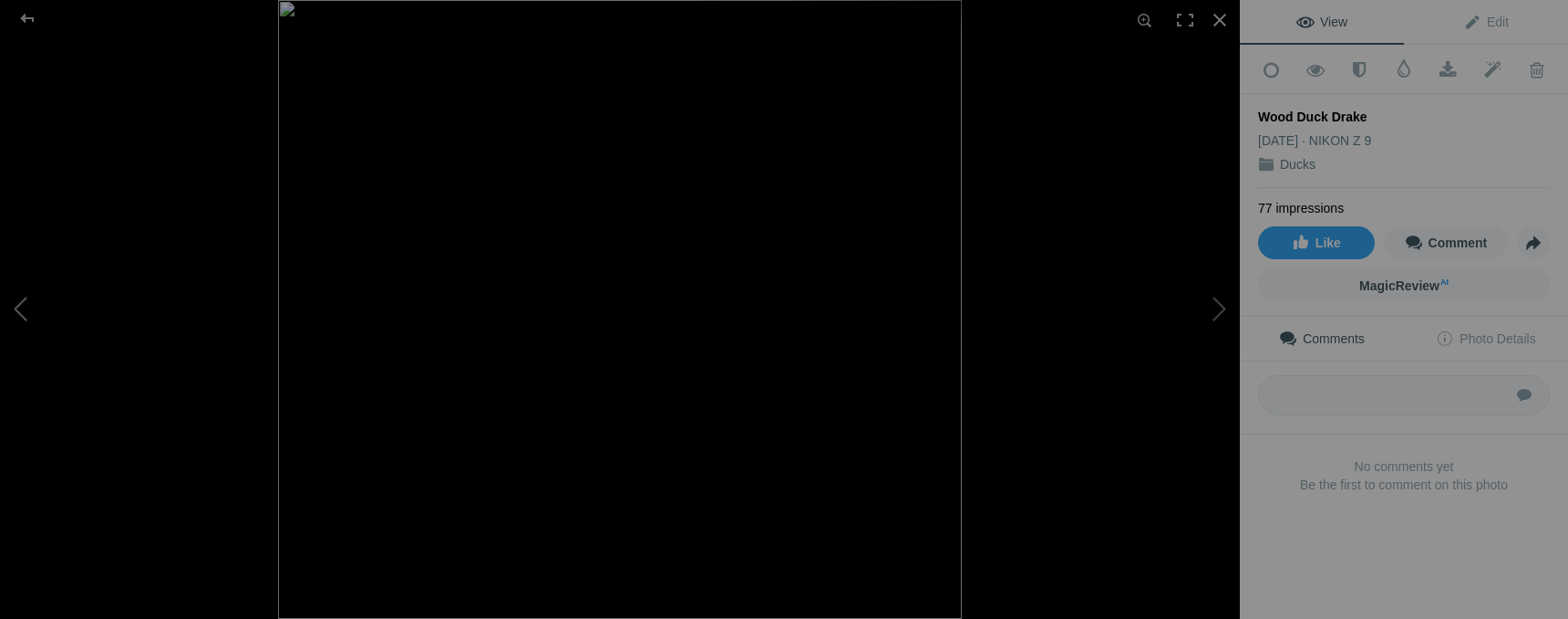
click at [9, 315] on button at bounding box center [68, 309] width 136 height 222
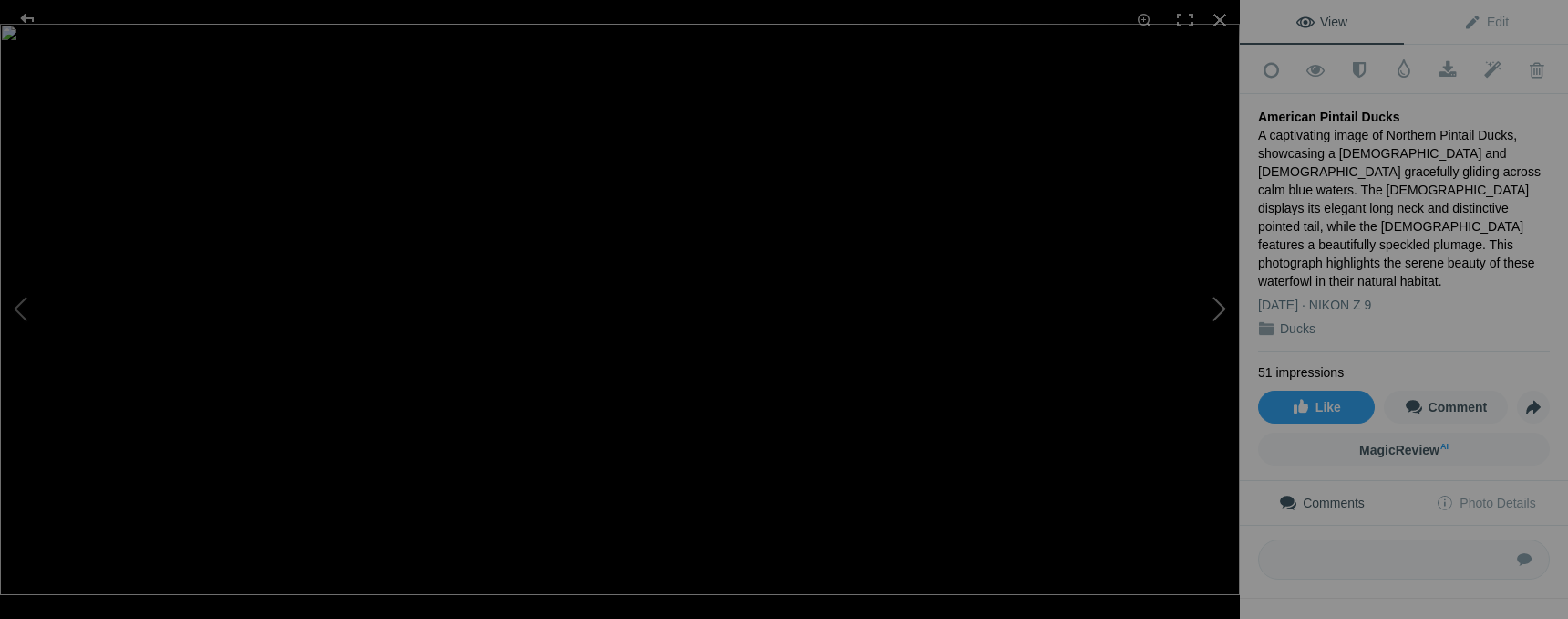
click at [1223, 309] on button at bounding box center [1172, 309] width 136 height 222
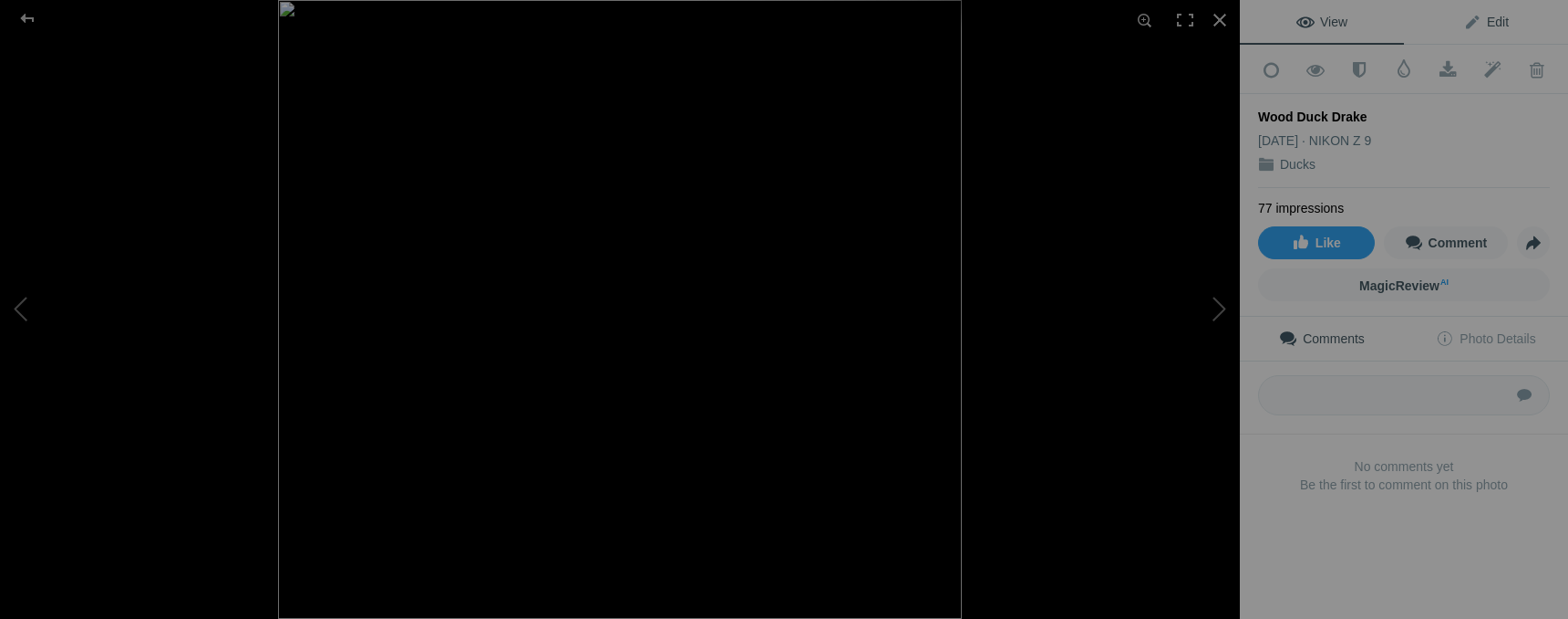
click at [1476, 29] on span "Edit" at bounding box center [1486, 22] width 45 height 15
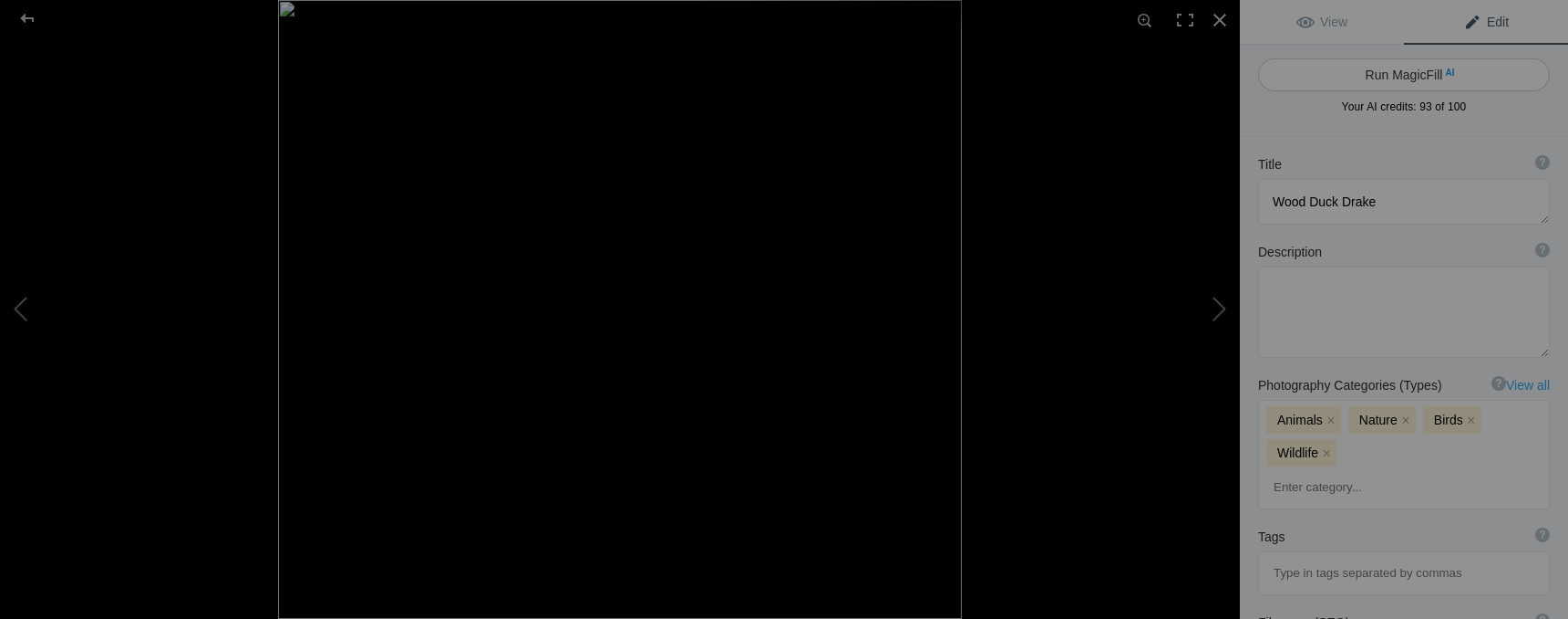
click at [1441, 81] on button "Run MagicFill AI" at bounding box center [1403, 74] width 291 height 33
type textarea "Vibrant Wood Duck [PERSON_NAME] Swimming in Tranquil Waters"
type textarea "This stunning image captures a Wood Duck drake gliding gracefully across calm w…"
type textarea "vibrant-wood-duck-drake-swimming.jpg"
type textarea "A Wood Duck drake swimming in calm waters, showcasing its vibrant plumage and r…"
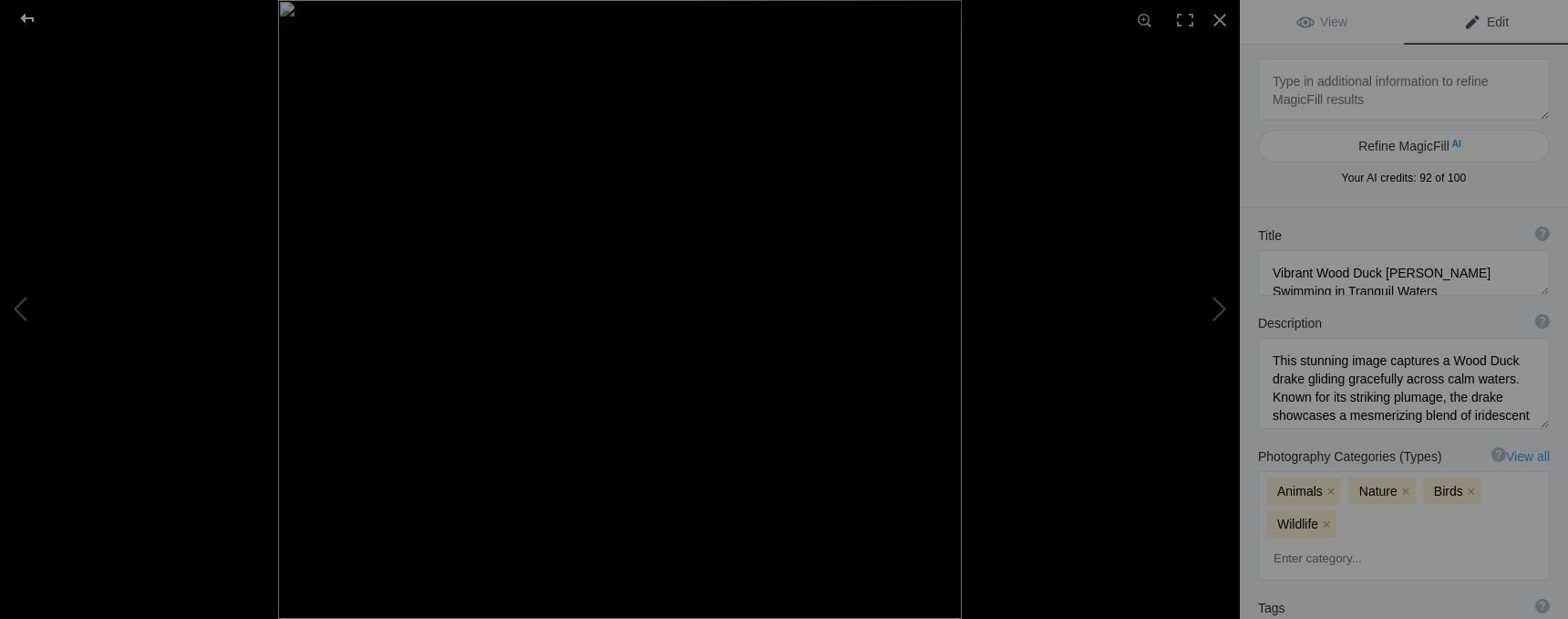
click at [27, 23] on div at bounding box center [27, 18] width 65 height 37
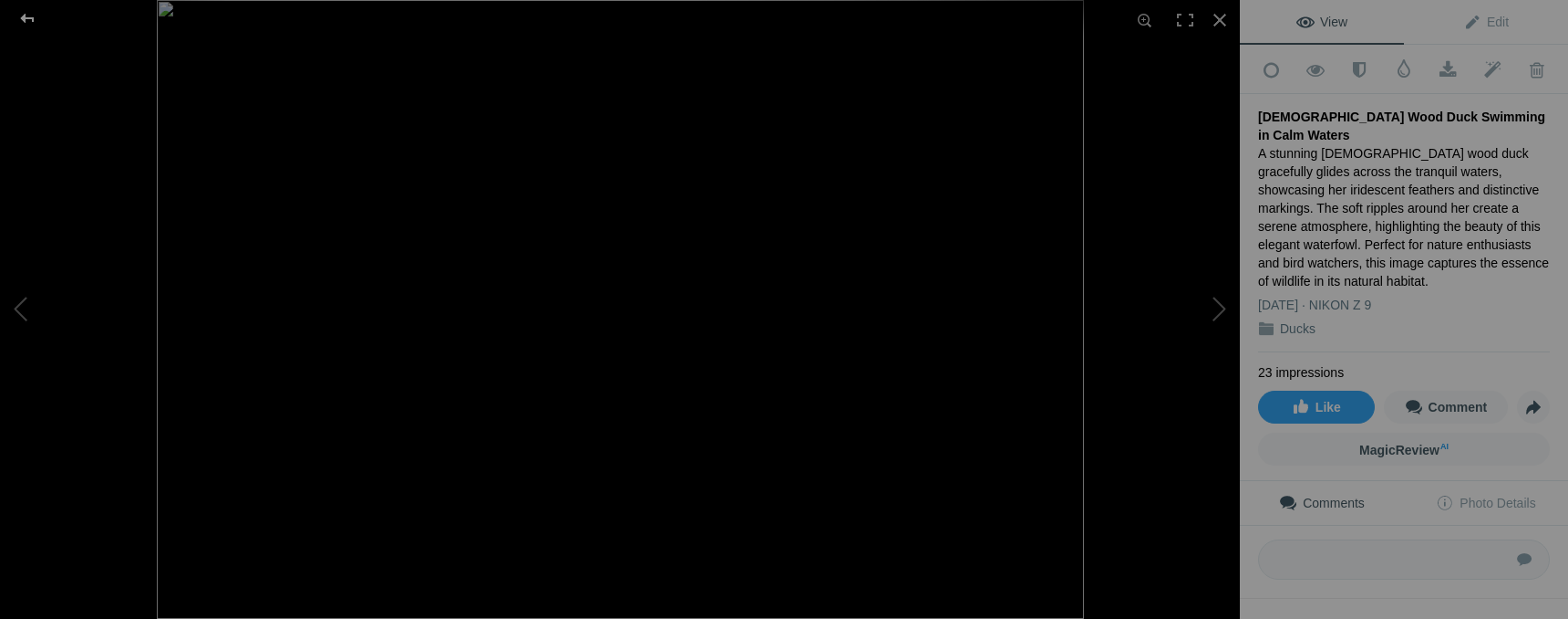
click at [32, 20] on div at bounding box center [27, 18] width 65 height 37
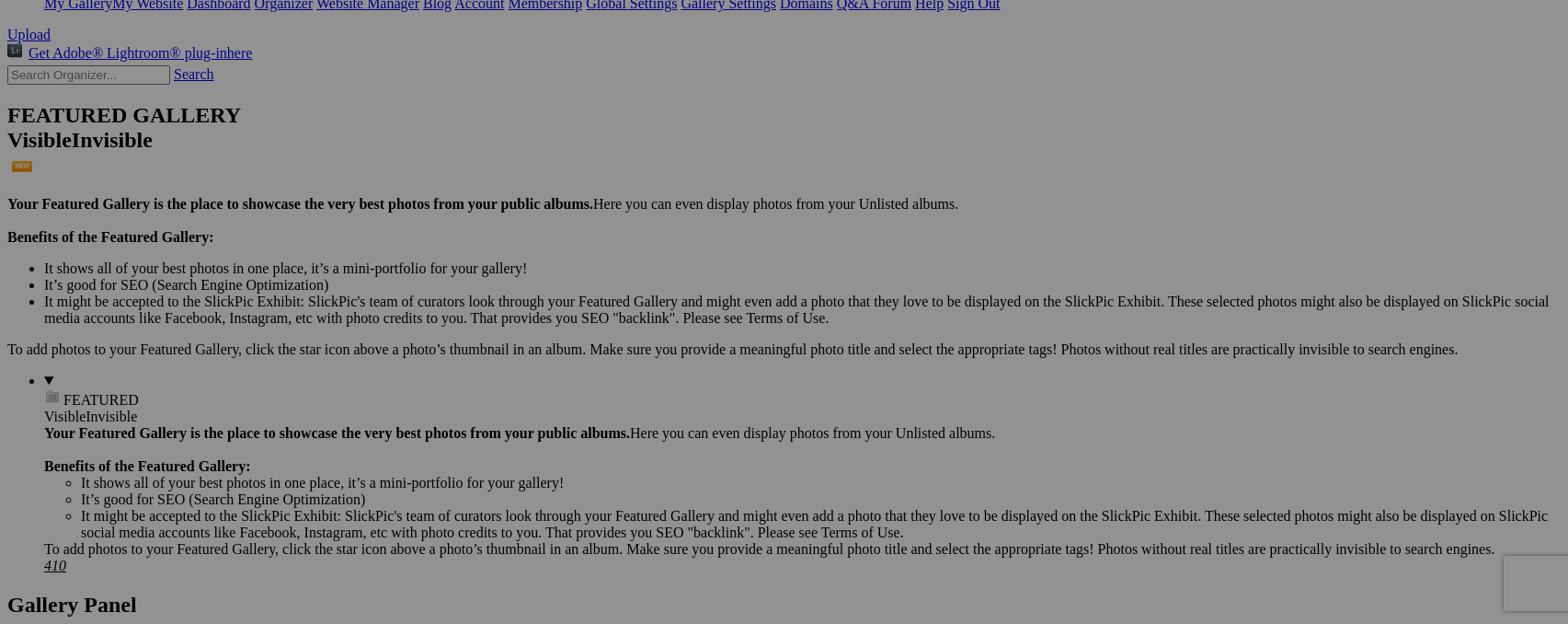
scroll to position [385, 0]
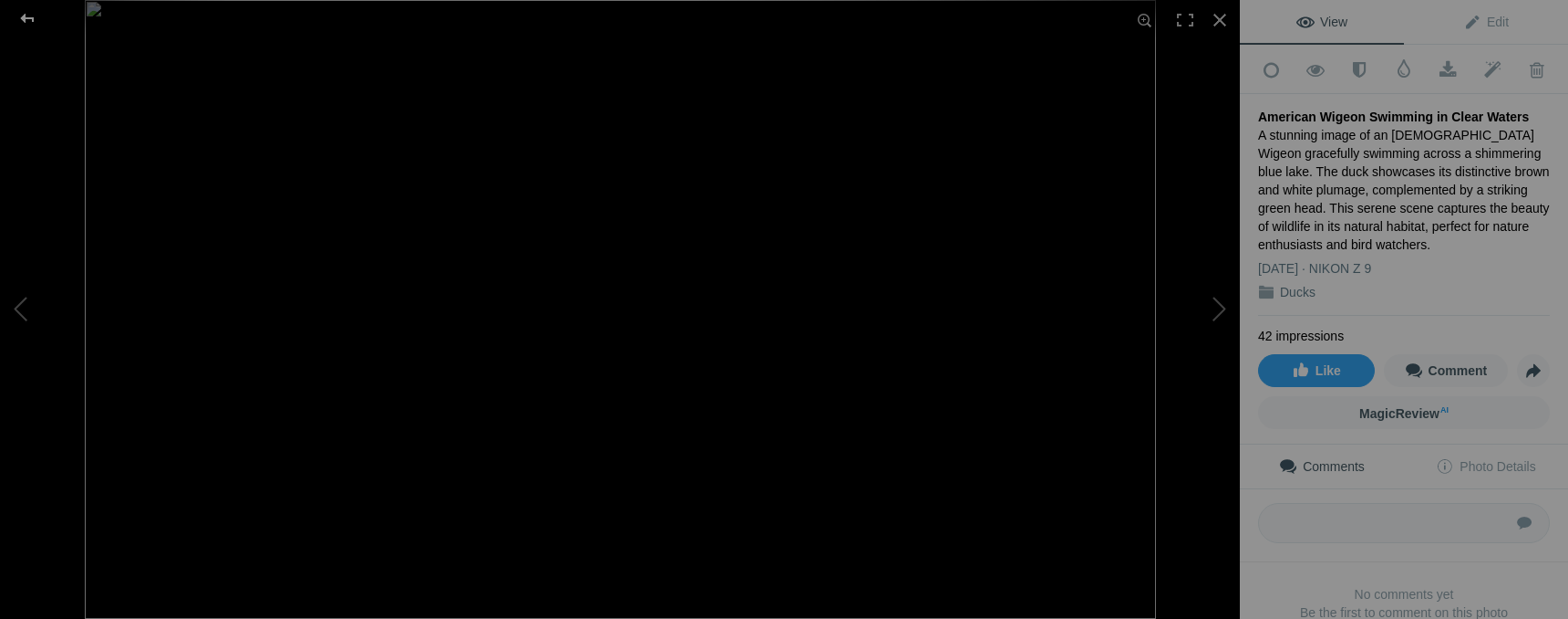
click at [21, 19] on div at bounding box center [27, 18] width 65 height 37
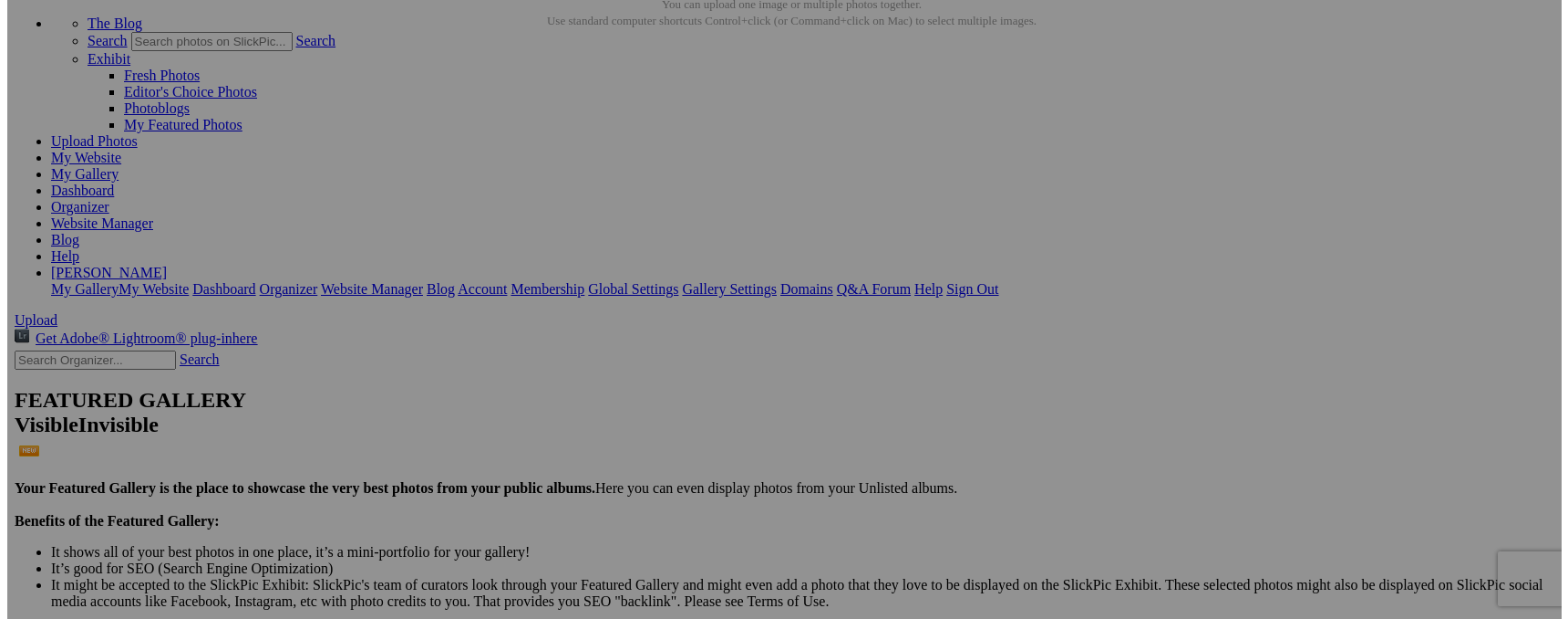
scroll to position [0, 0]
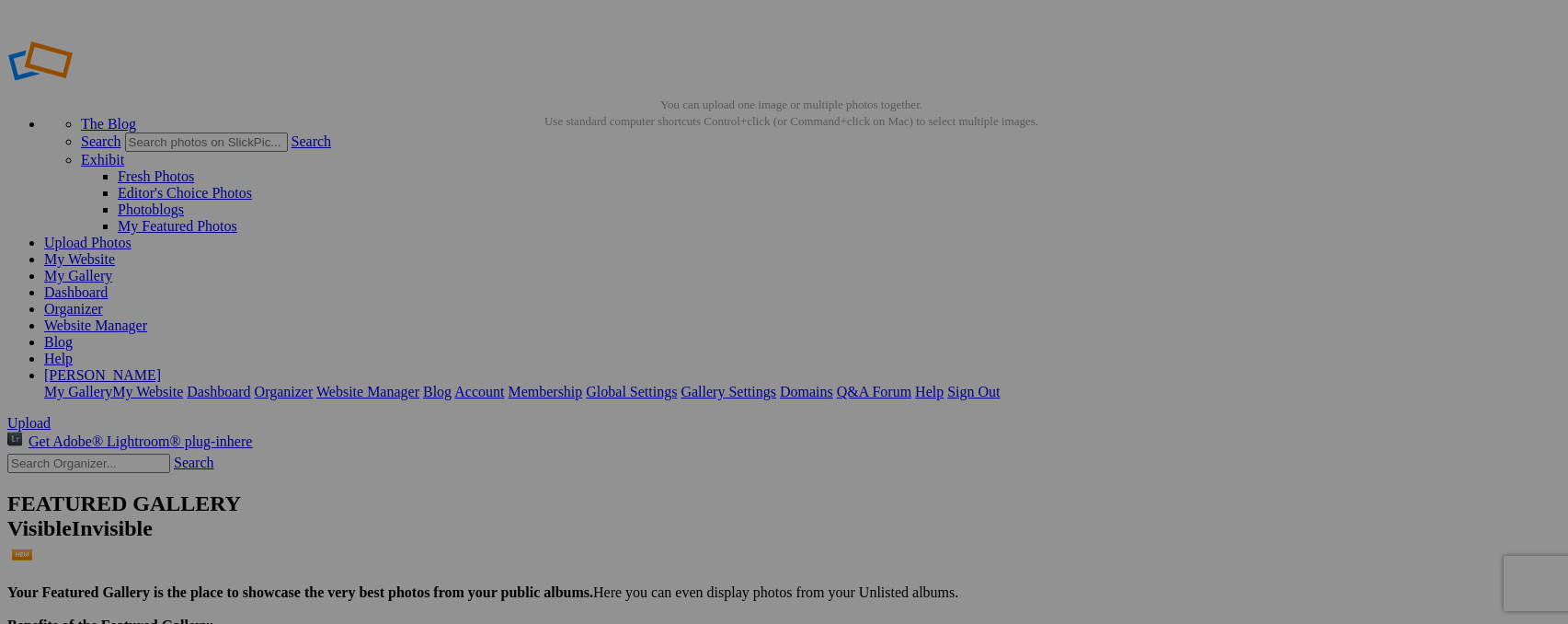
click at [1314, 284] on div "View Edit Add to Quick Collection Remove from Quick Collection Hide from Public…" at bounding box center [1416, 312] width 331 height 624
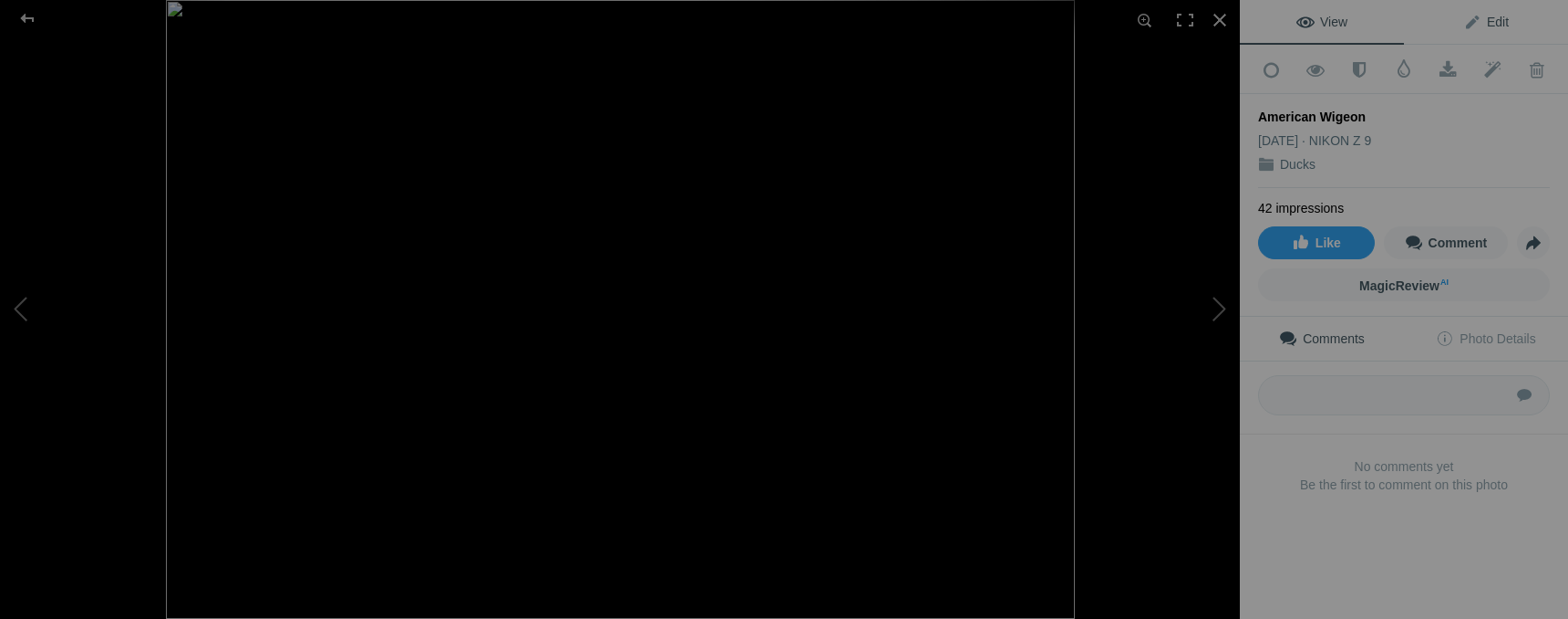
click at [1484, 17] on span "Edit" at bounding box center [1486, 22] width 45 height 15
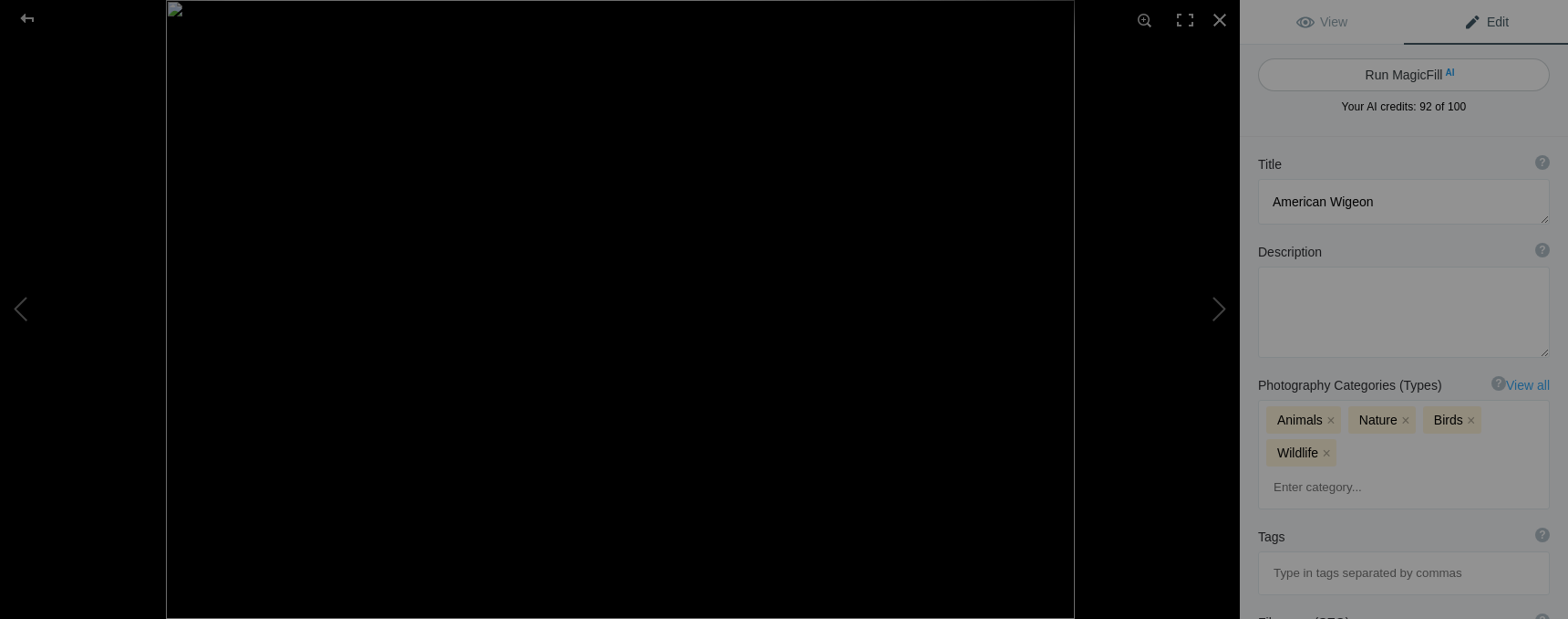
click at [1420, 78] on button "Run MagicFill AI" at bounding box center [1403, 74] width 291 height 33
type textarea "[DEMOGRAPHIC_DATA] Wigeon Swimming in Tranquil Waters"
type textarea "This captivating image showcases an [DEMOGRAPHIC_DATA] Wigeon gracefully glidin…"
type textarea "american-wigeon-swimming.jpg"
type textarea "A [DEMOGRAPHIC_DATA] [DEMOGRAPHIC_DATA] Wigeon swimming in calm blue waters, sh…"
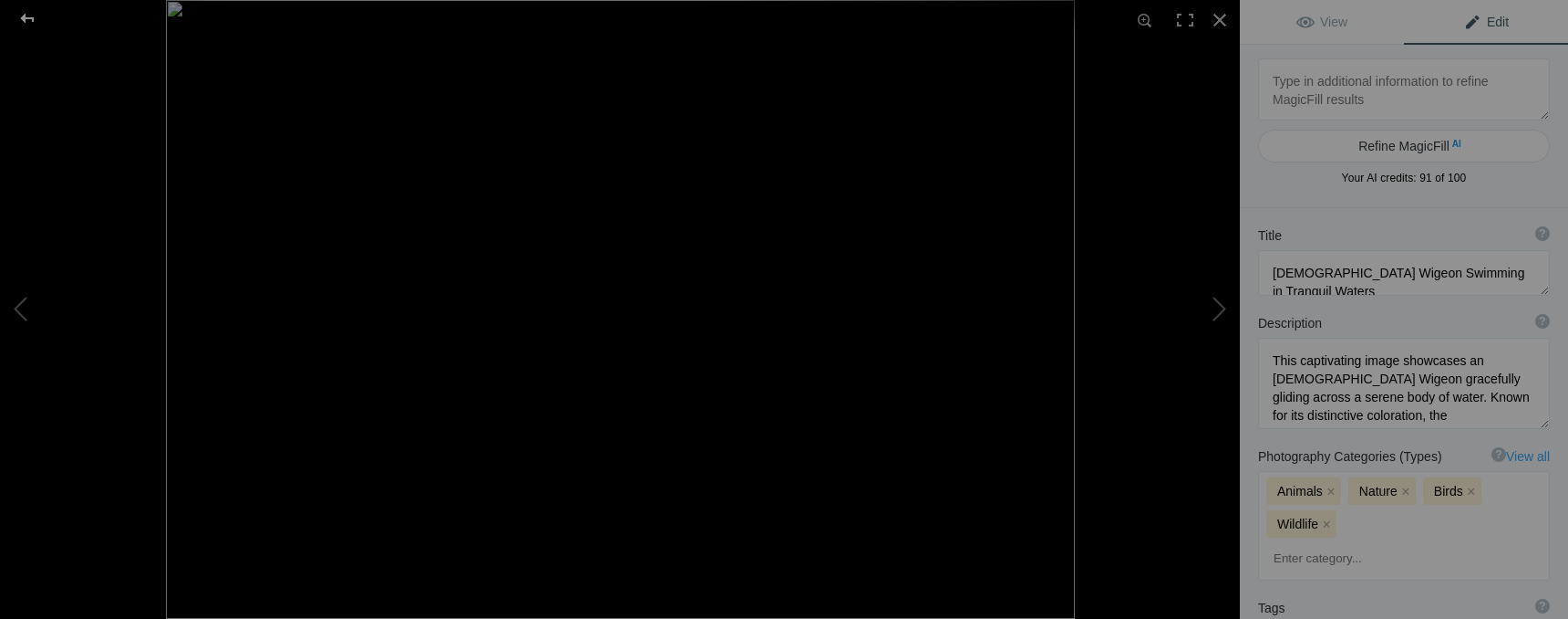
click at [30, 23] on div at bounding box center [27, 18] width 65 height 37
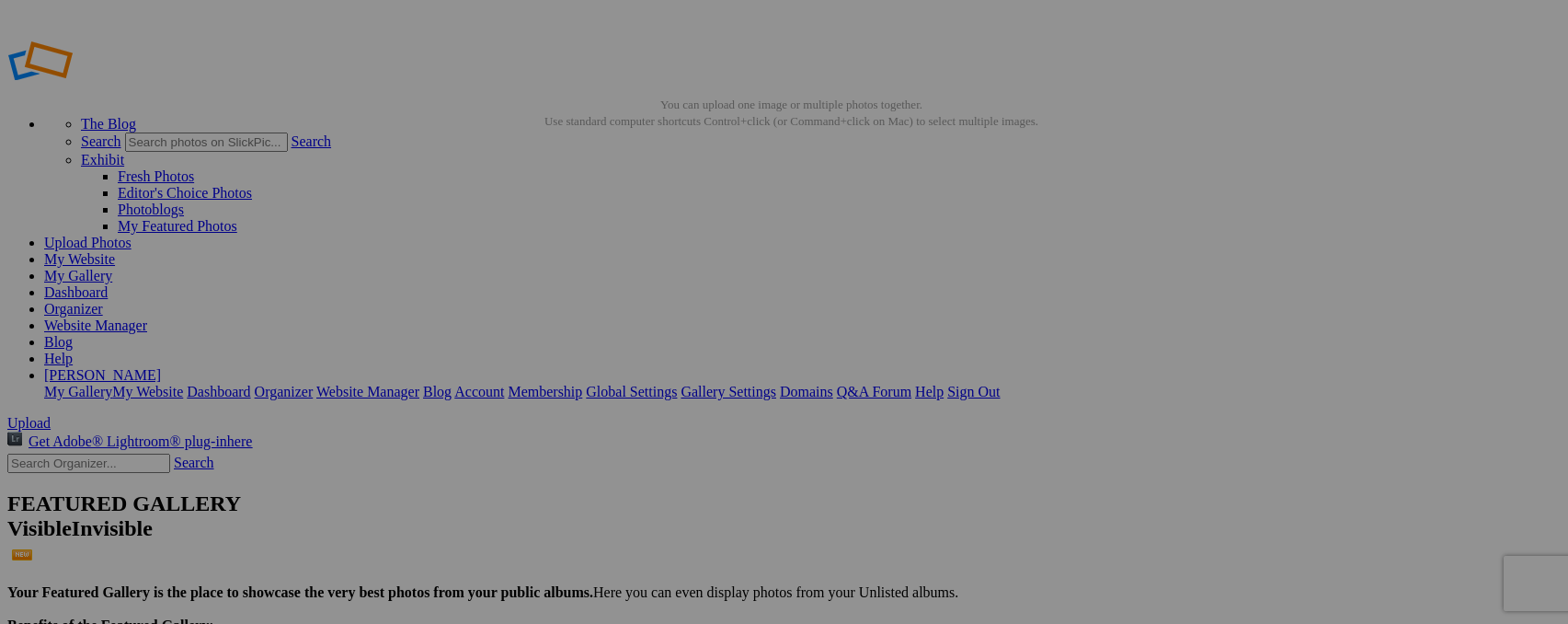
click at [1193, 254] on button at bounding box center [1182, 311] width 138 height 224
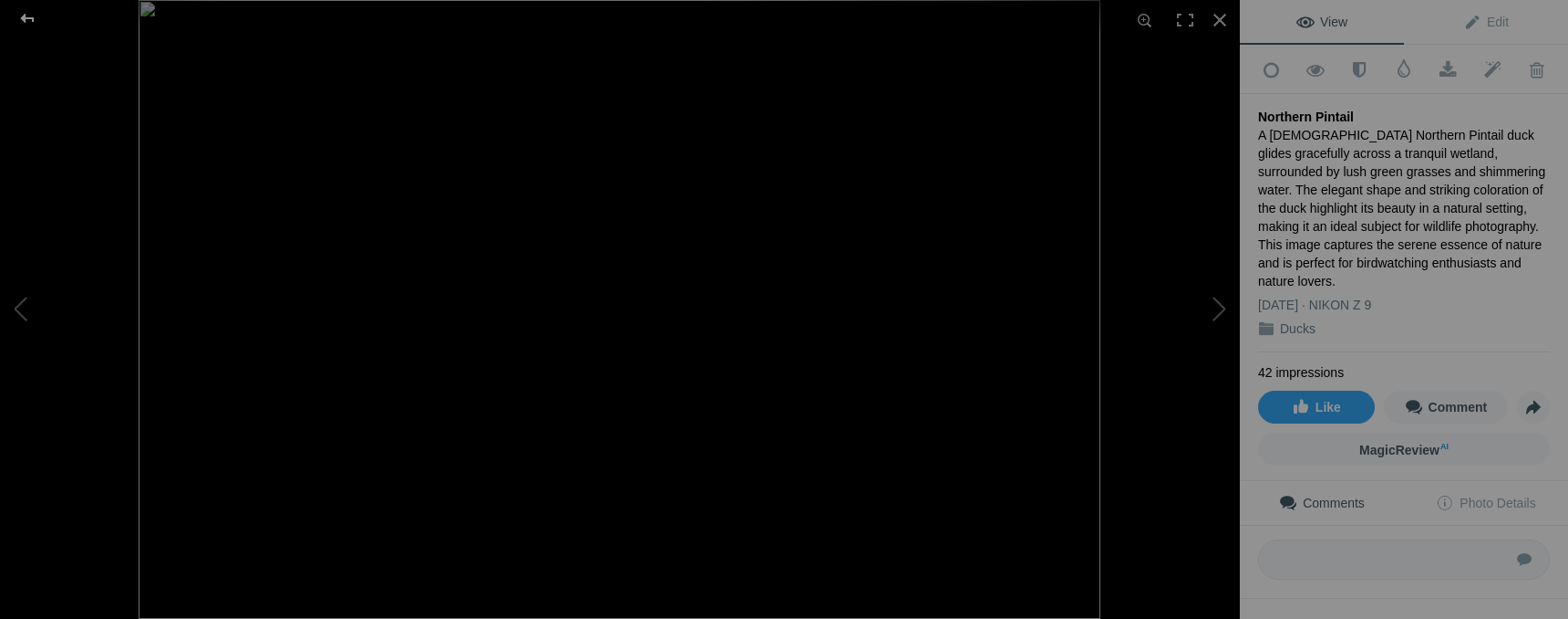
click at [26, 15] on div at bounding box center [27, 18] width 65 height 37
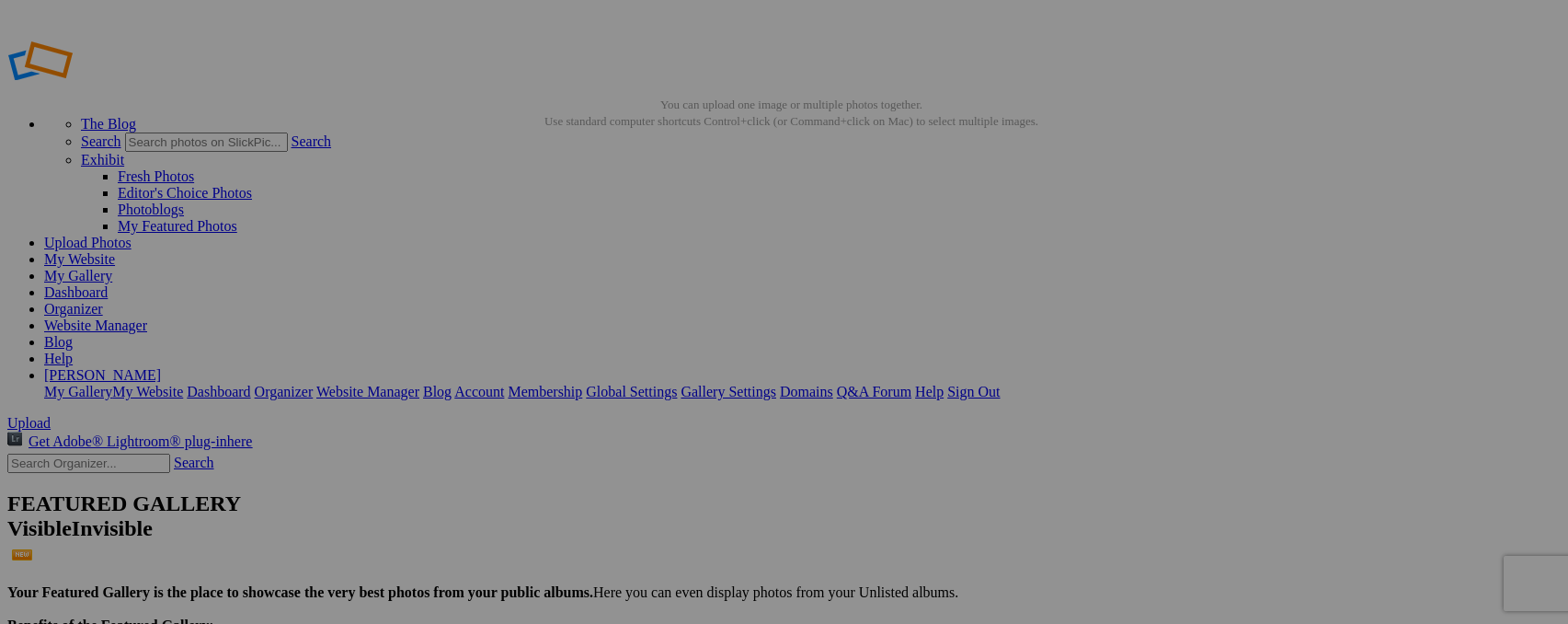
click at [852, 283] on img at bounding box center [839, 274] width 138 height 85
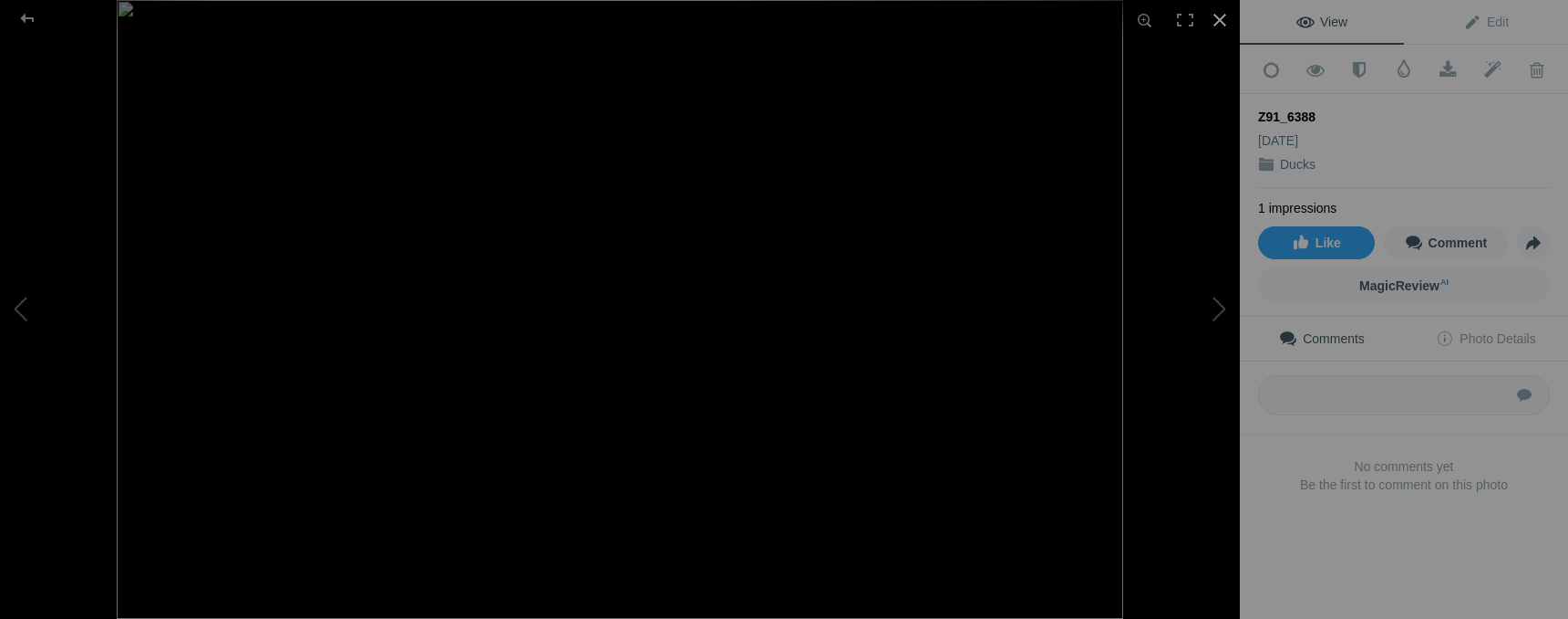
click at [1227, 14] on div at bounding box center [1219, 20] width 41 height 41
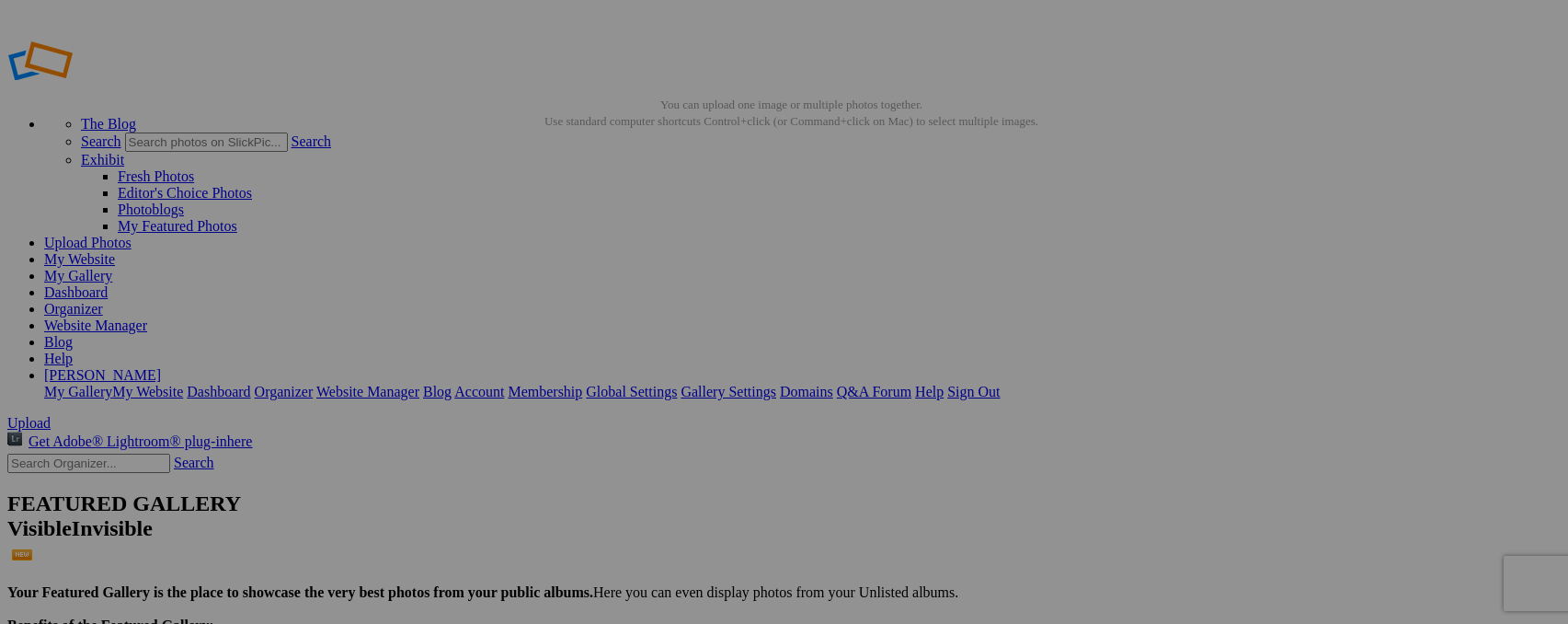
type input "Z"
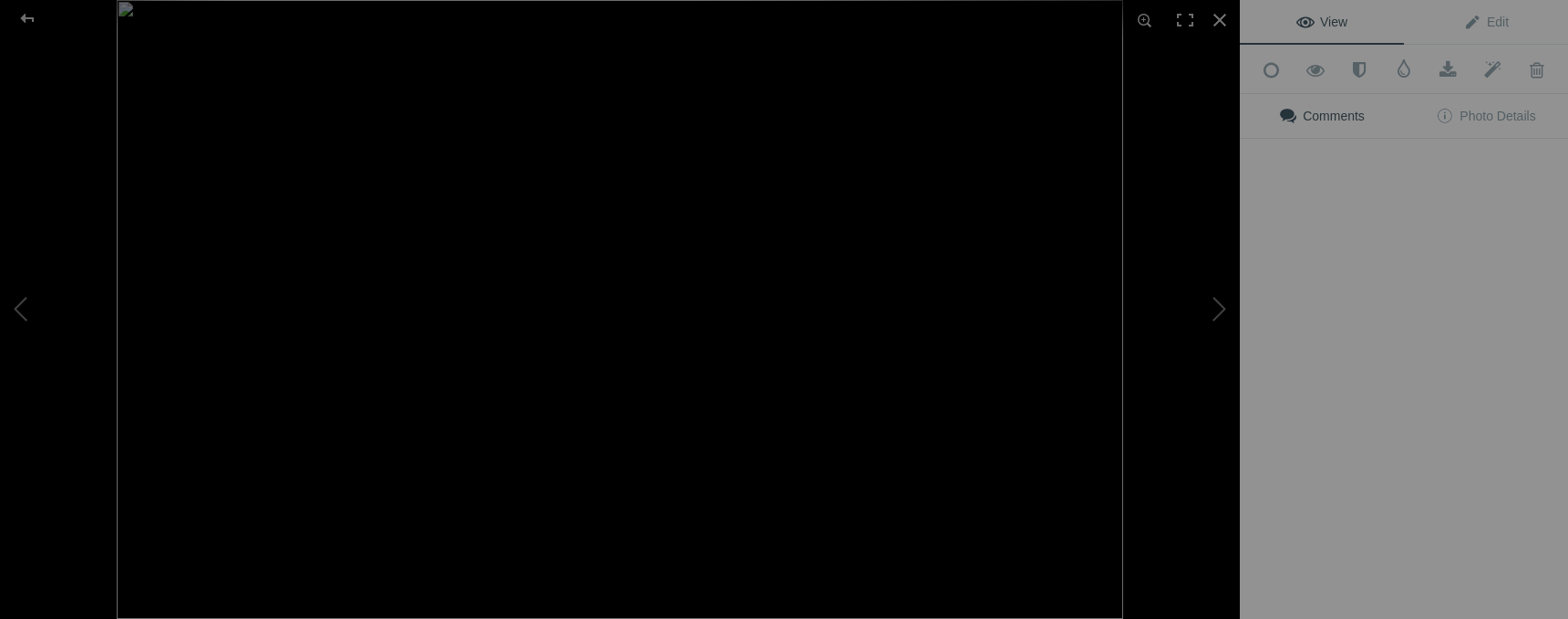
type input "Surf Scoters"
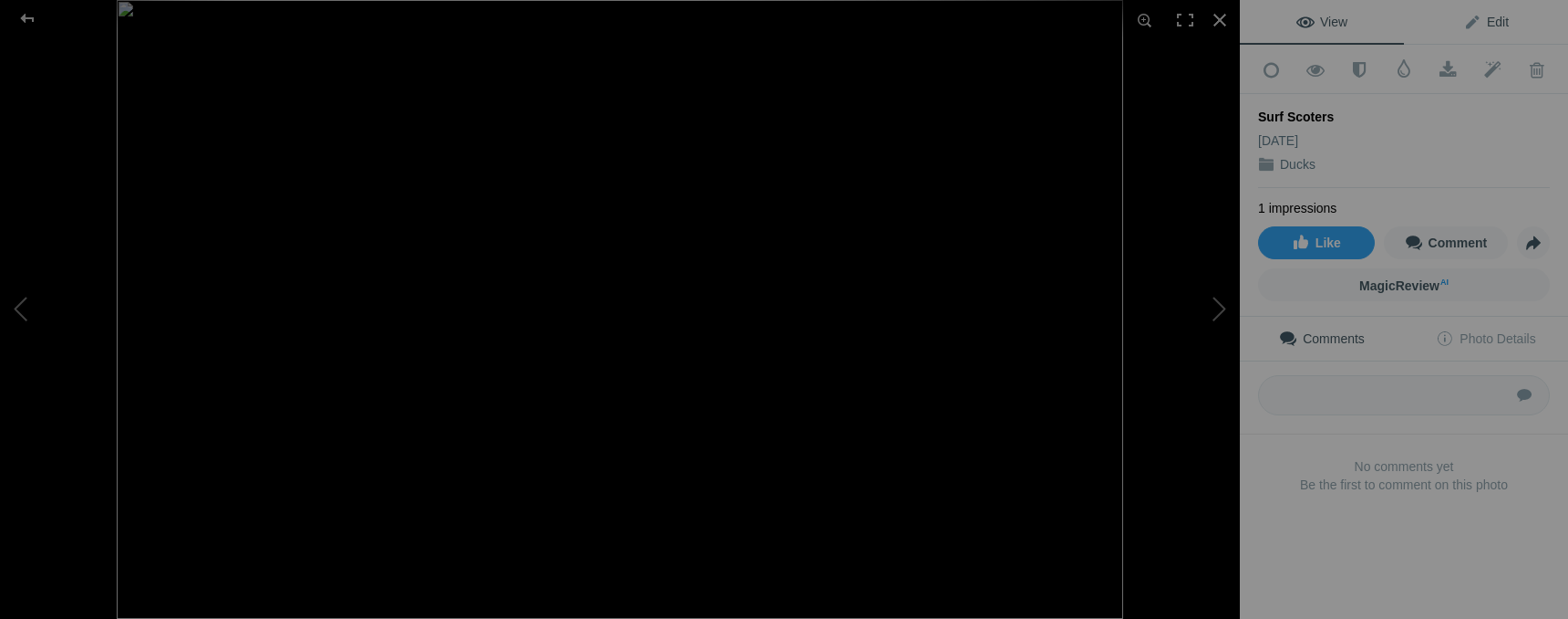
click at [1497, 23] on span "Edit" at bounding box center [1486, 22] width 45 height 15
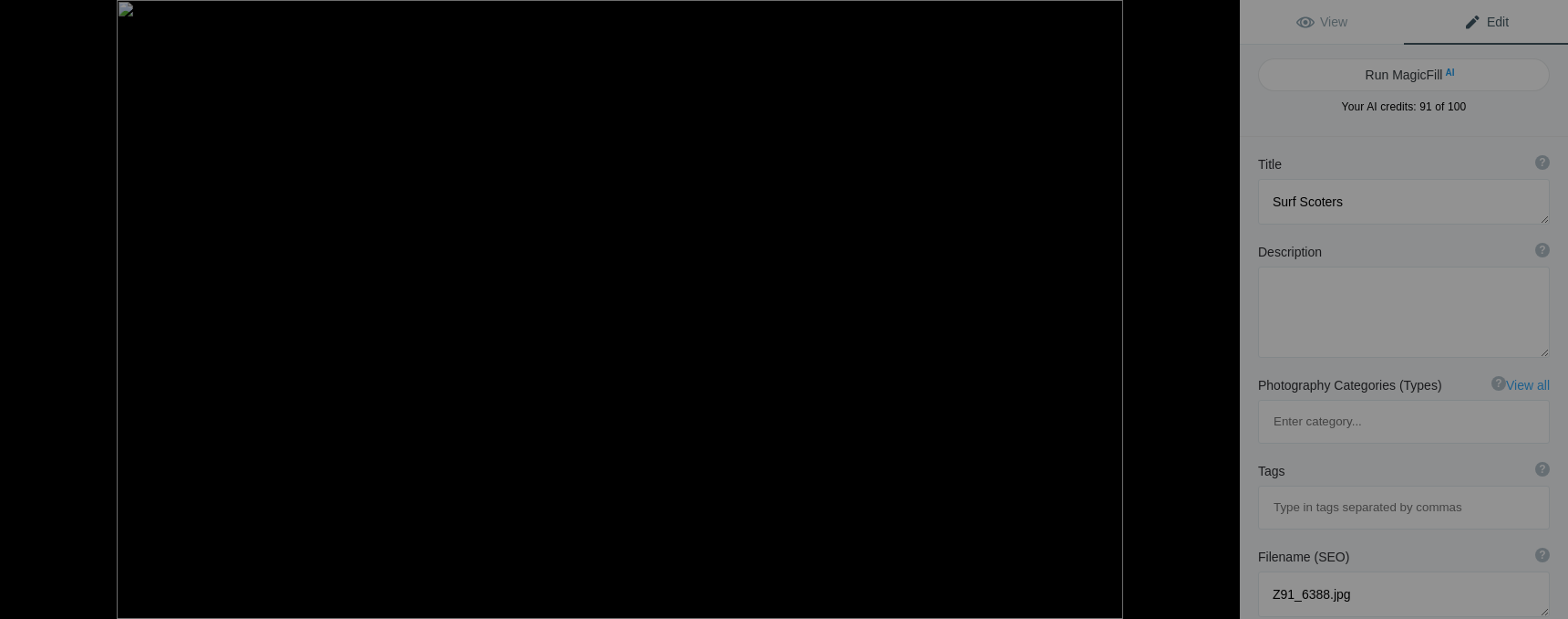
click at [1497, 23] on span "Edit" at bounding box center [1486, 22] width 45 height 15
click at [1445, 67] on span "AI" at bounding box center [1449, 72] width 9 height 14
type textarea "Surf Scoters Swimming in Coastal Waters"
type textarea "This captivating image showcases a group of surf scoters gracefully gliding acr…"
type textarea "surf-scoters-coastal-waters.jpg"
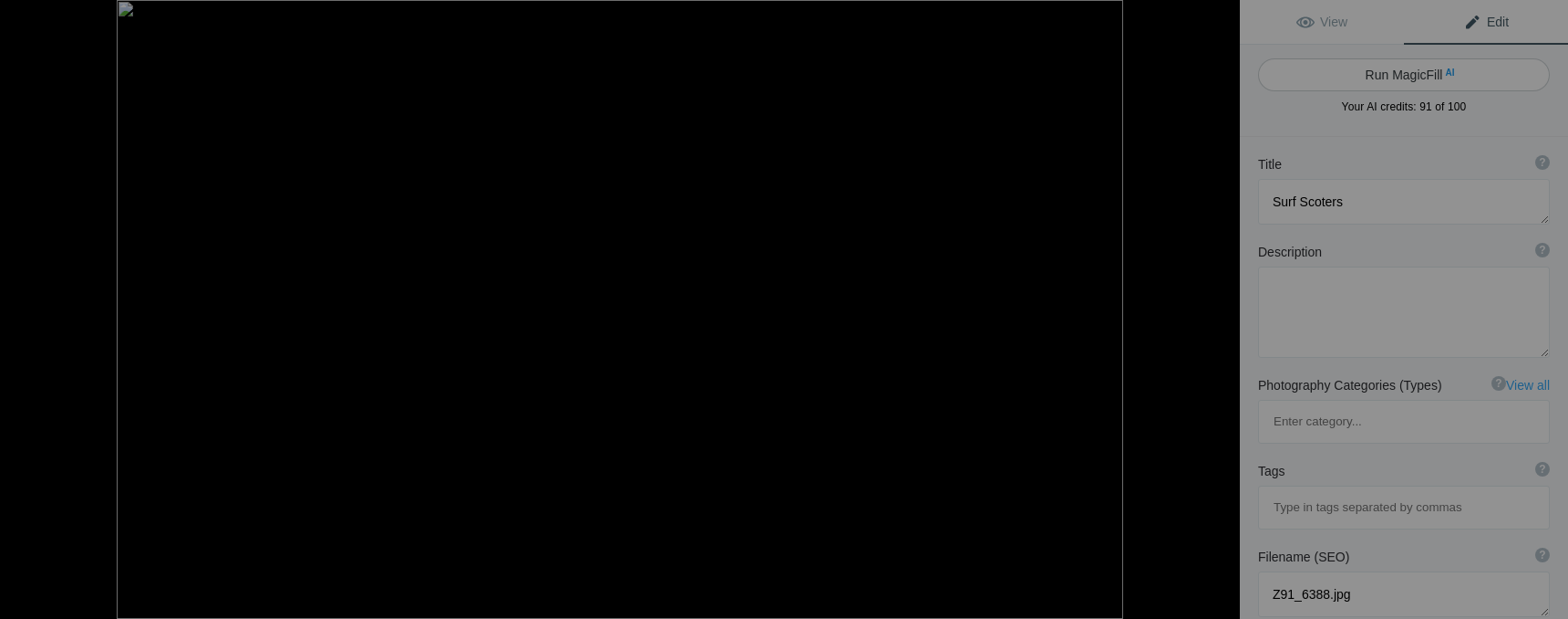
type textarea "A group of surf scoters swimming in the ocean, showcasing their distinctive bla…"
